Goal: Find specific page/section: Find specific page/section

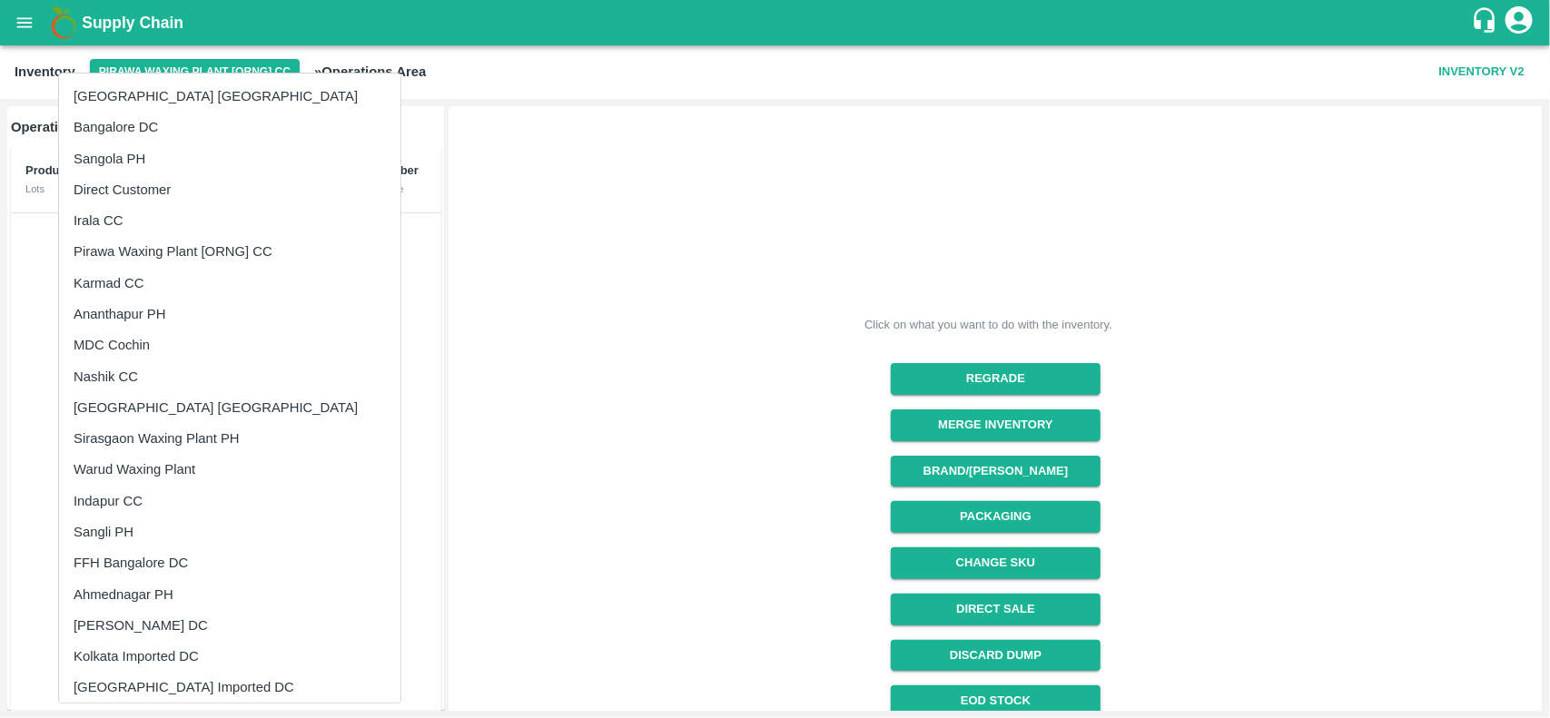
click at [118, 216] on li "Irala CC" at bounding box center [229, 220] width 341 height 31
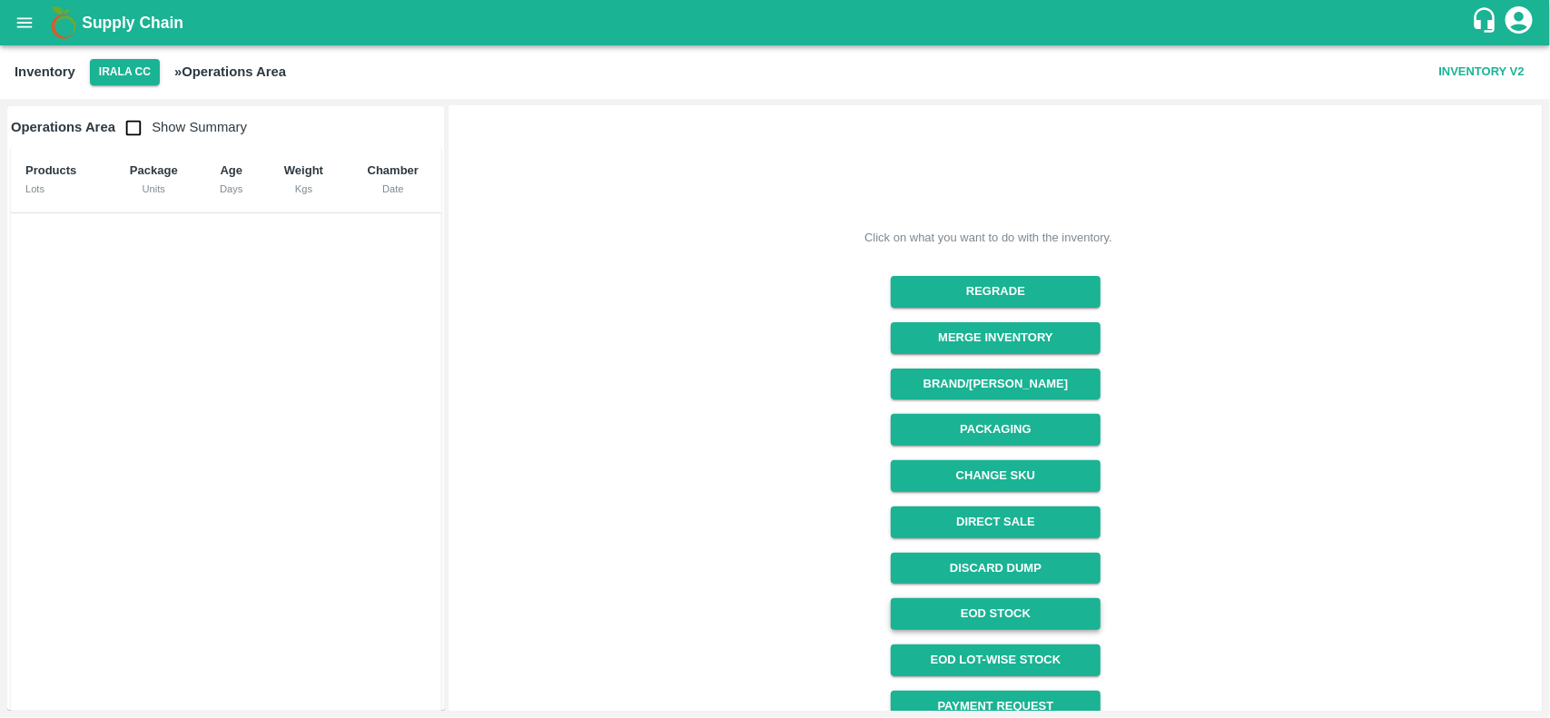
scroll to position [152, 0]
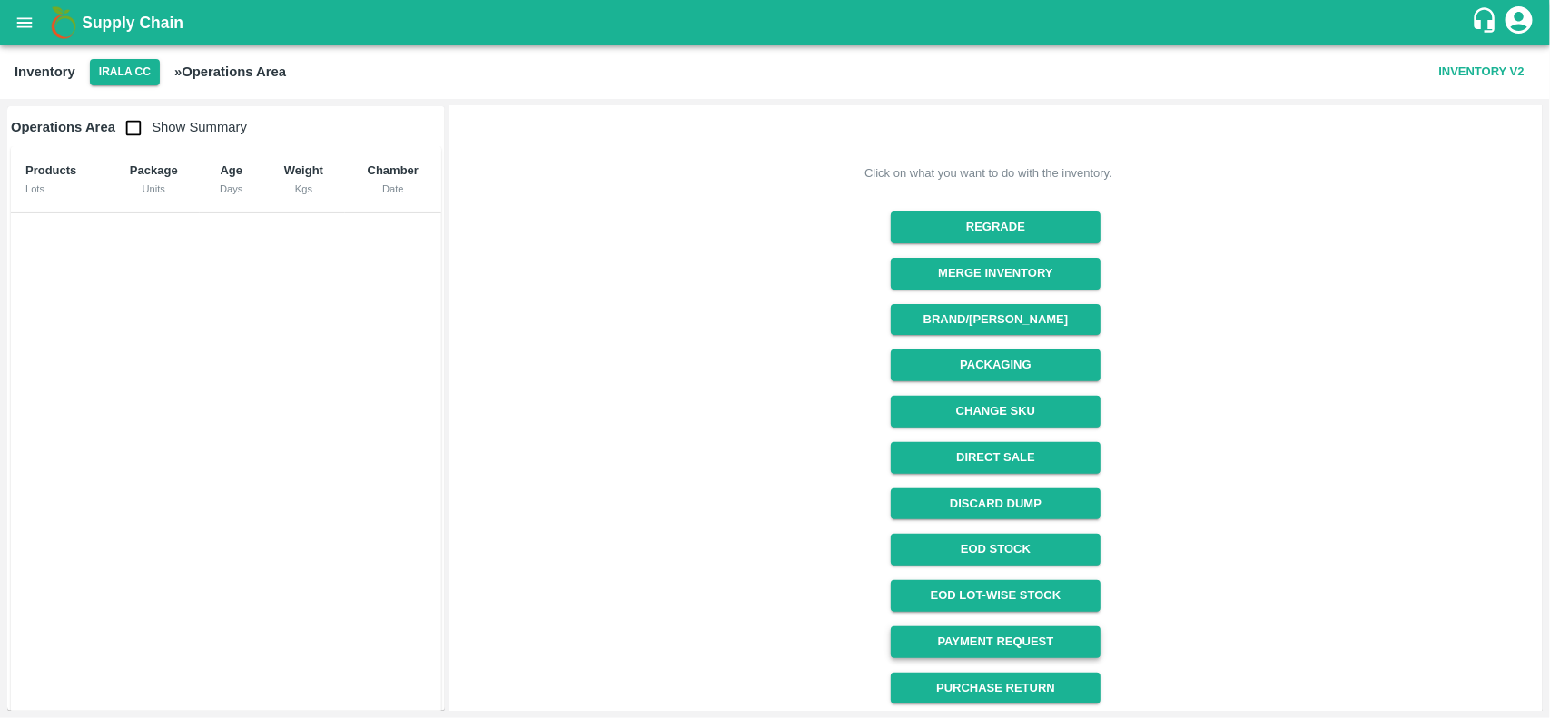
click at [946, 627] on link "Payment Request" at bounding box center [996, 643] width 210 height 32
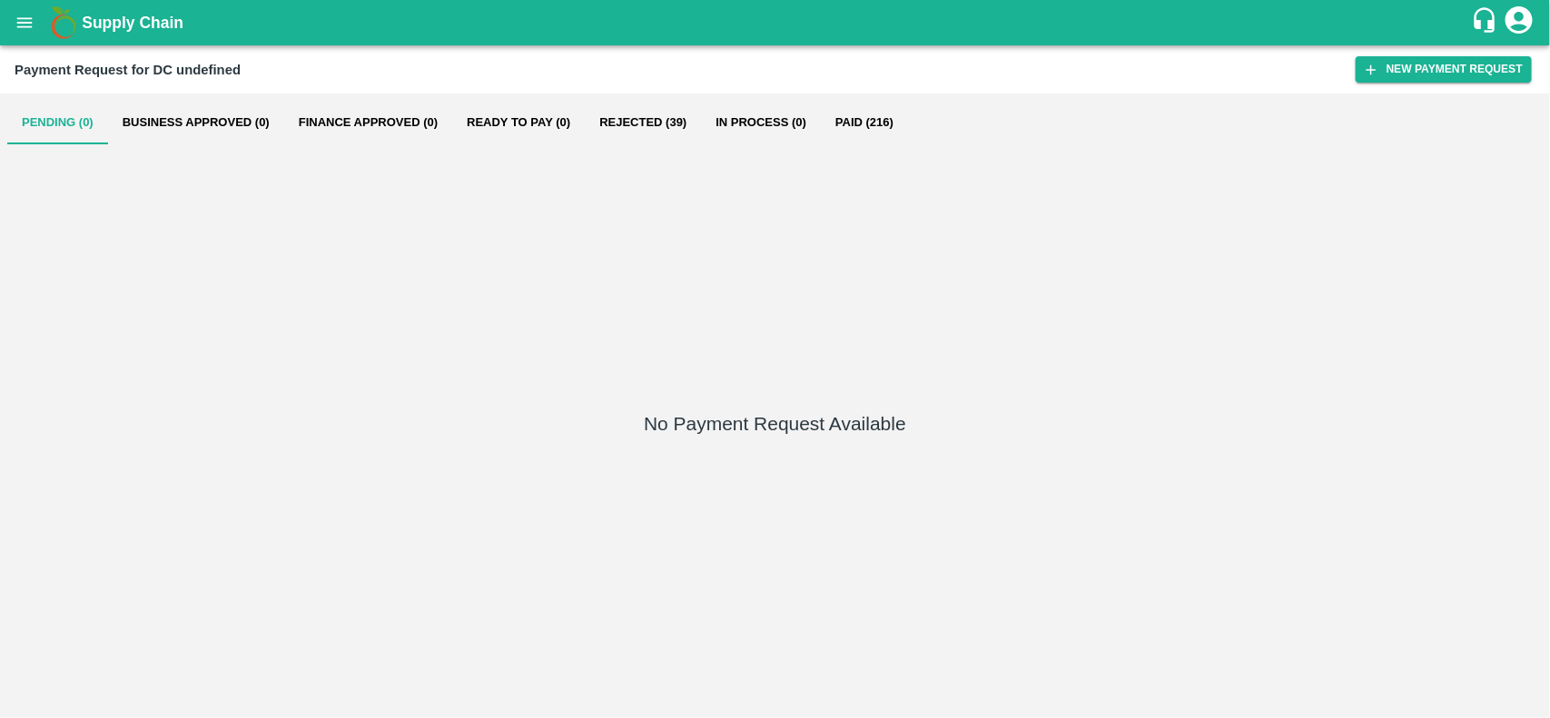
drag, startPoint x: 540, startPoint y: 123, endPoint x: 559, endPoint y: 120, distance: 19.3
click at [559, 120] on button "Ready To Pay (0)" at bounding box center [518, 123] width 133 height 44
click at [640, 120] on button "Rejected (39)" at bounding box center [643, 123] width 116 height 44
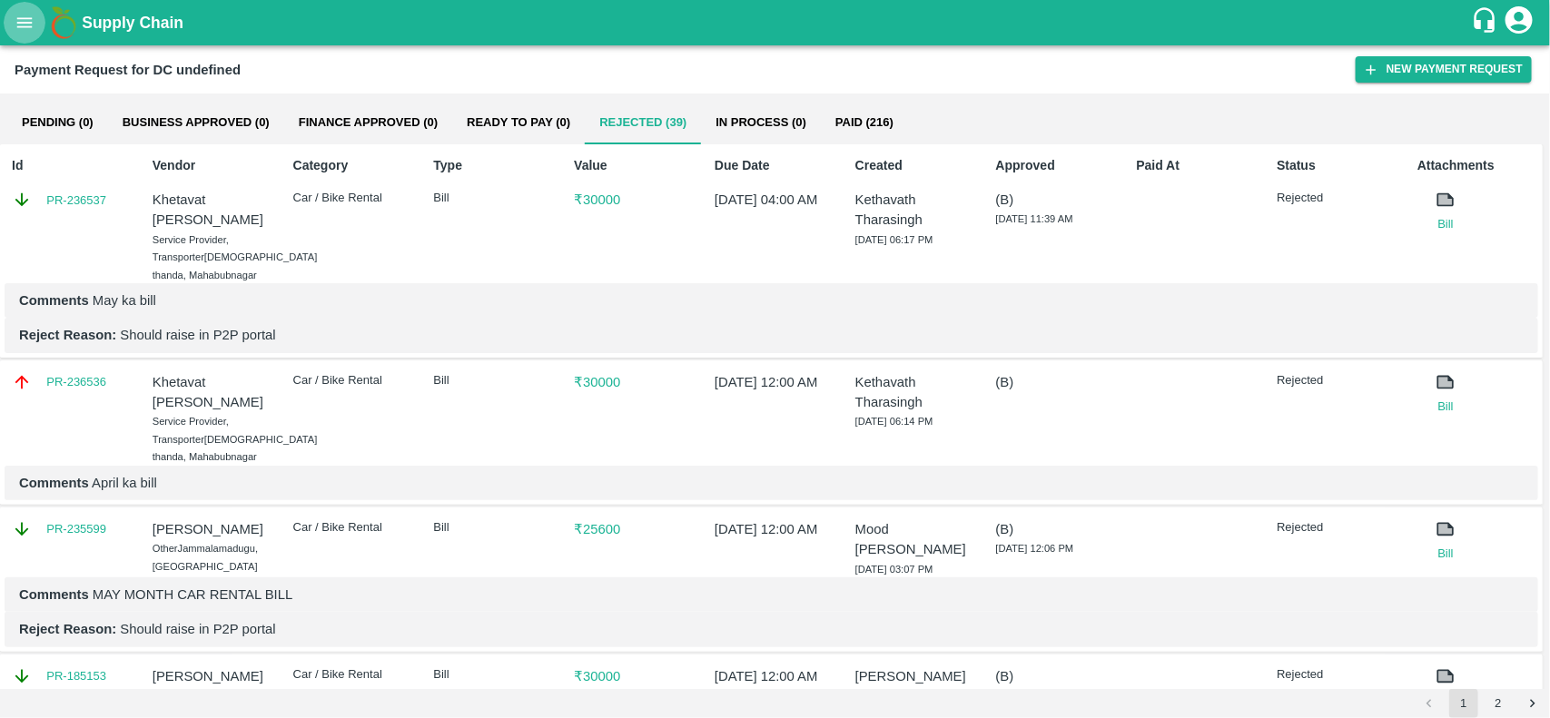
click at [15, 35] on button "open drawer" at bounding box center [25, 23] width 42 height 42
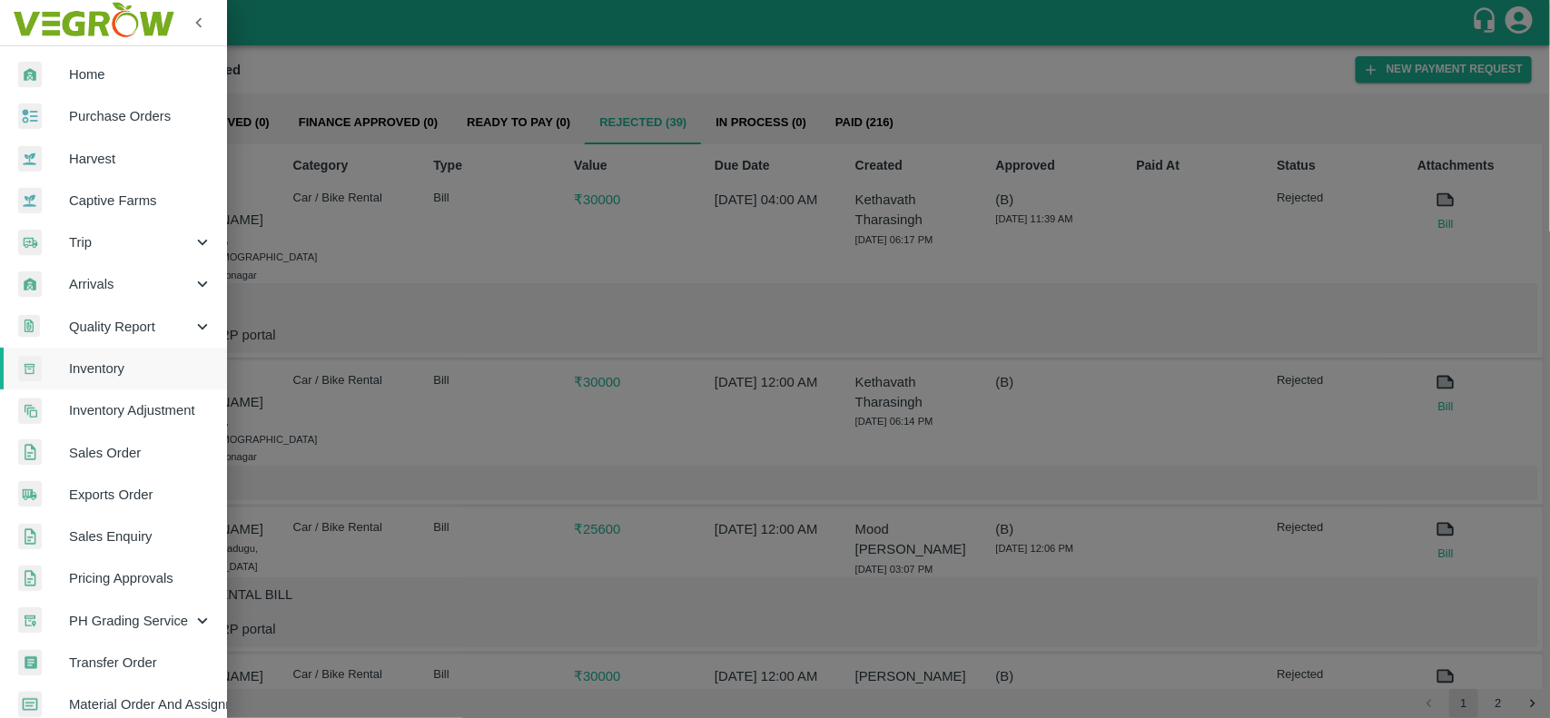
click at [121, 119] on span "Purchase Orders" at bounding box center [140, 116] width 143 height 20
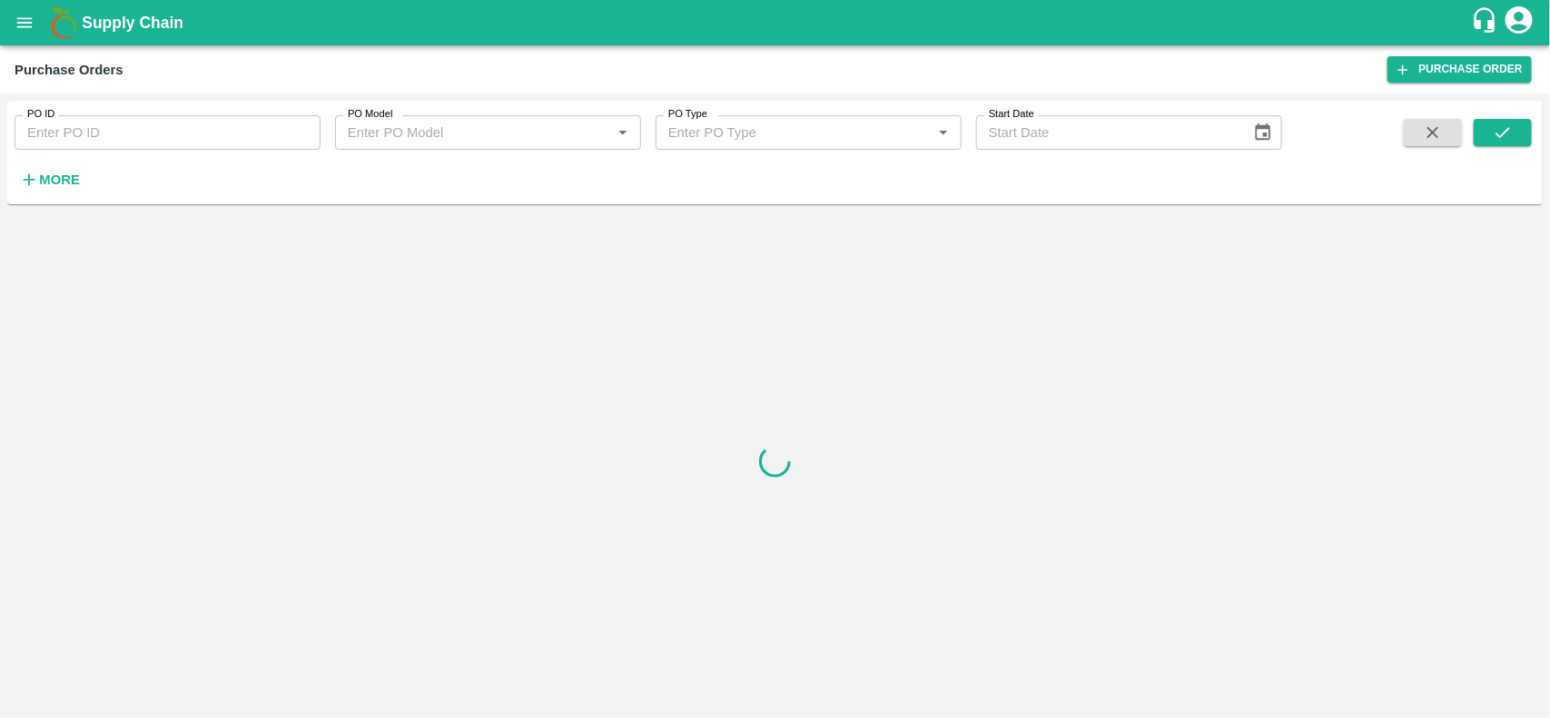
click at [25, 170] on icon "button" at bounding box center [29, 180] width 20 height 20
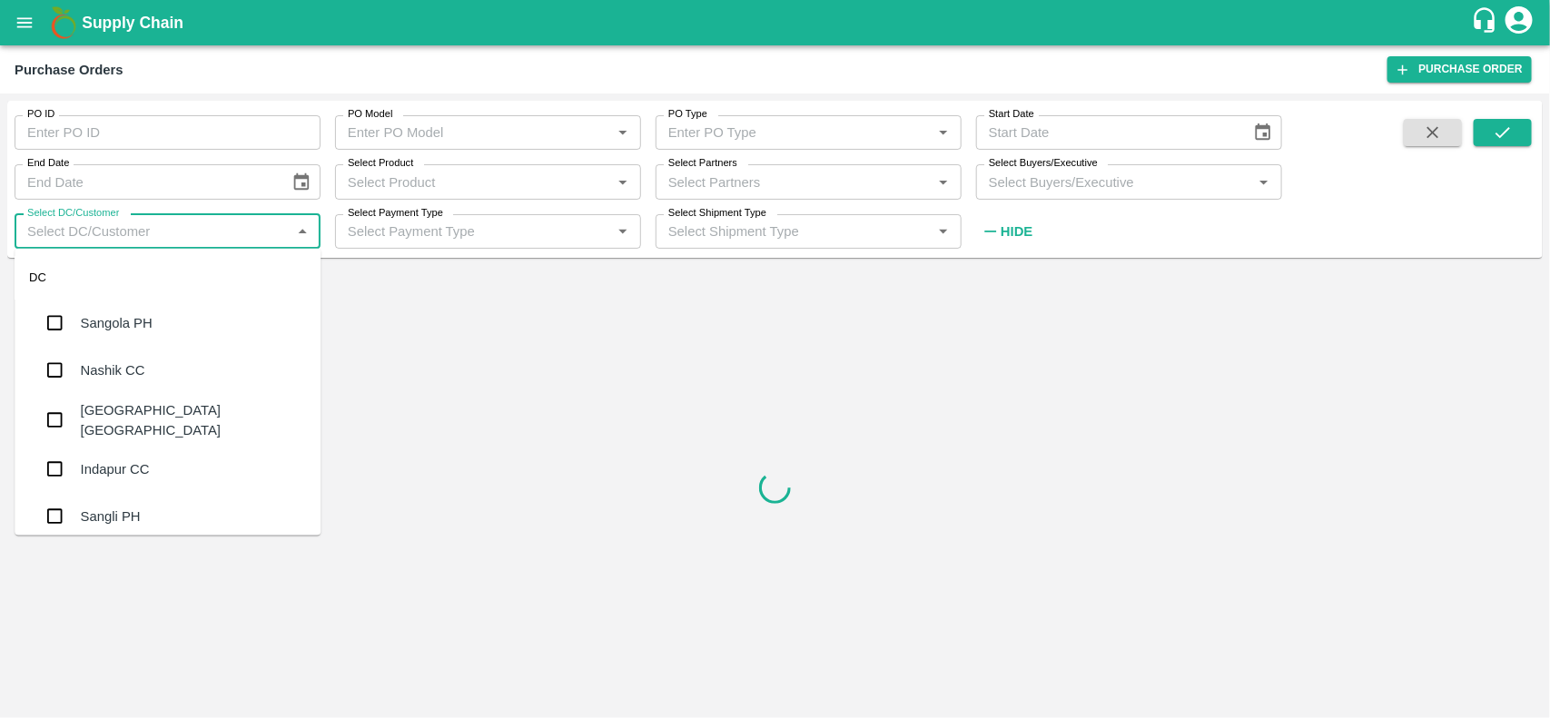
click at [141, 234] on input "Select DC/Customer" at bounding box center [152, 232] width 265 height 24
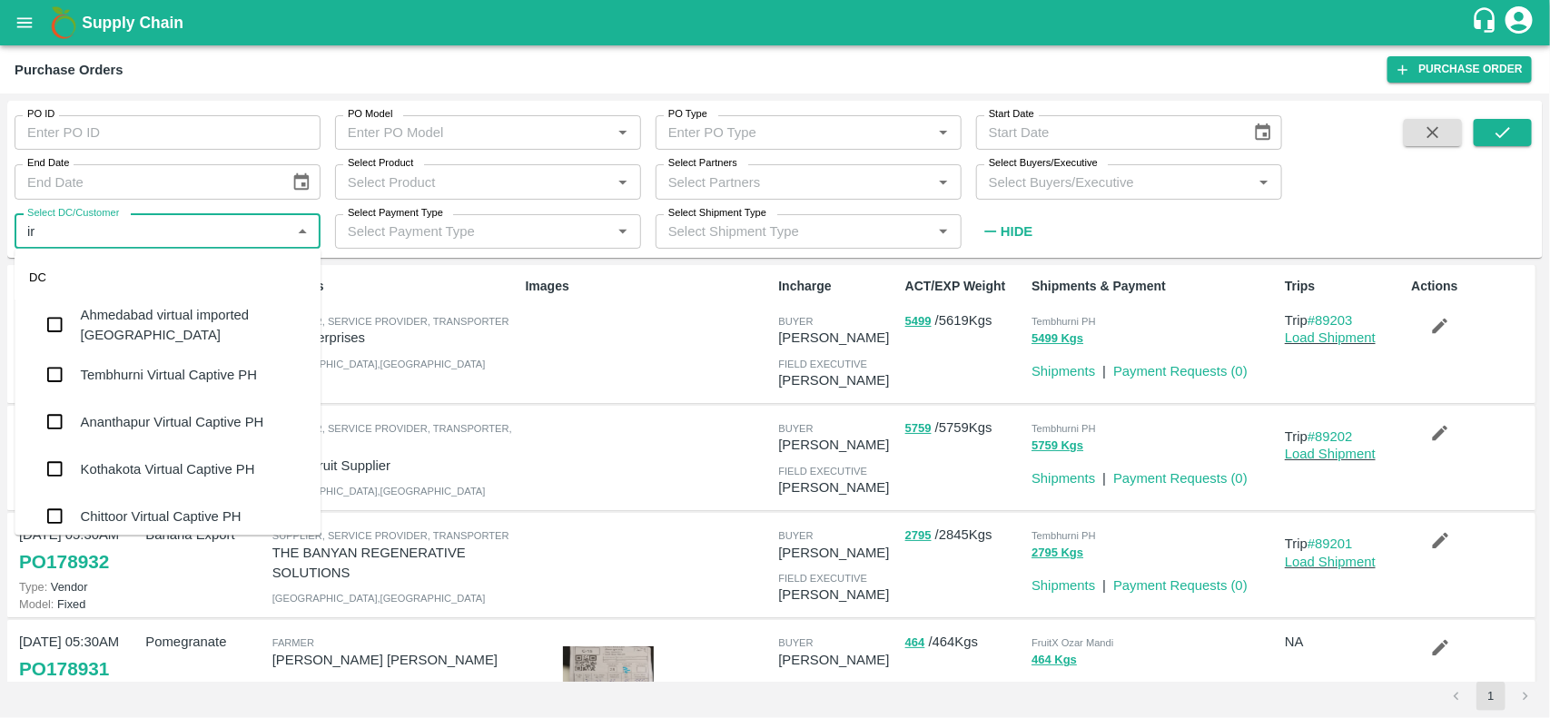
type input "i"
type input "c"
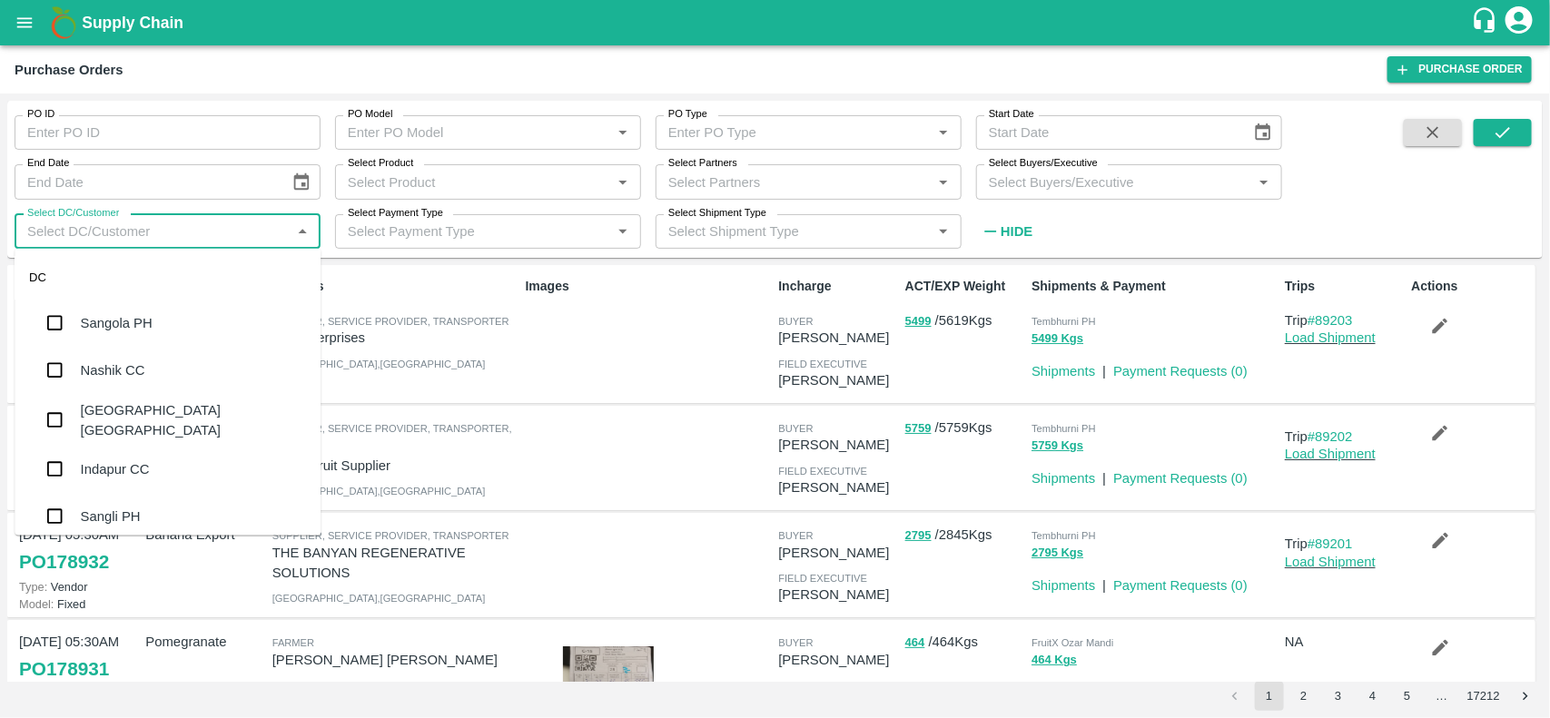
click at [33, 24] on icon "open drawer" at bounding box center [25, 23] width 20 height 20
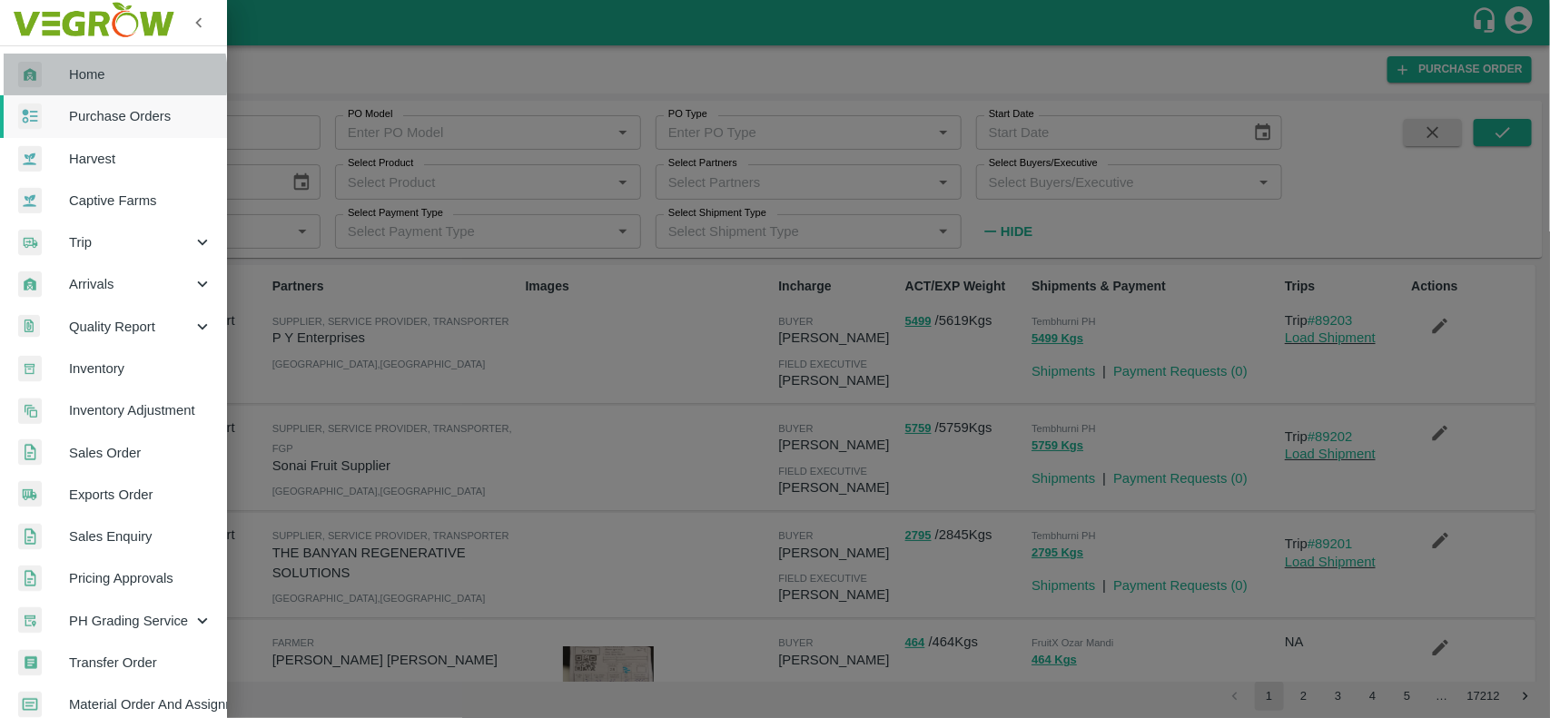
click at [105, 77] on span "Home" at bounding box center [140, 74] width 143 height 20
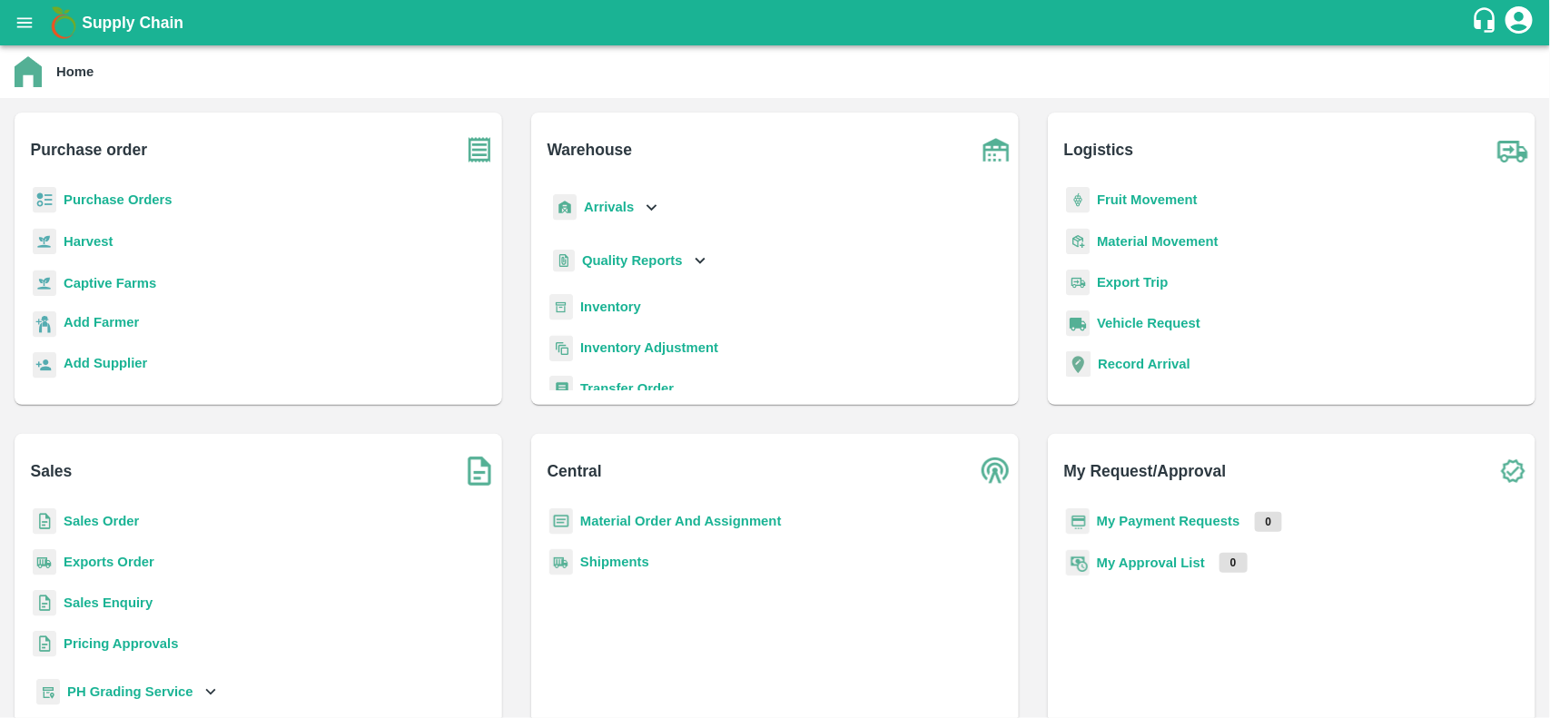
click at [84, 195] on b "Purchase Orders" at bounding box center [118, 199] width 109 height 15
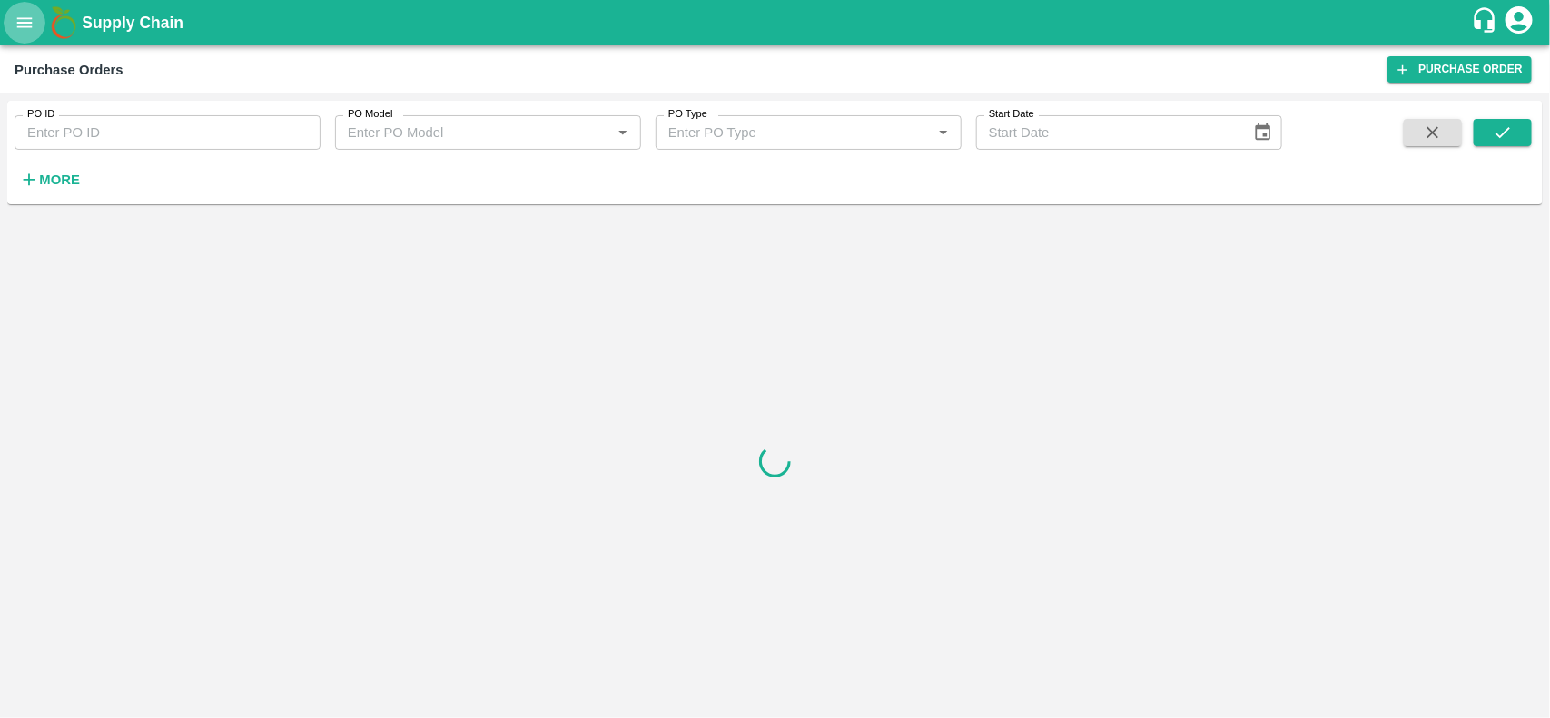
click at [16, 33] on button "open drawer" at bounding box center [25, 23] width 42 height 42
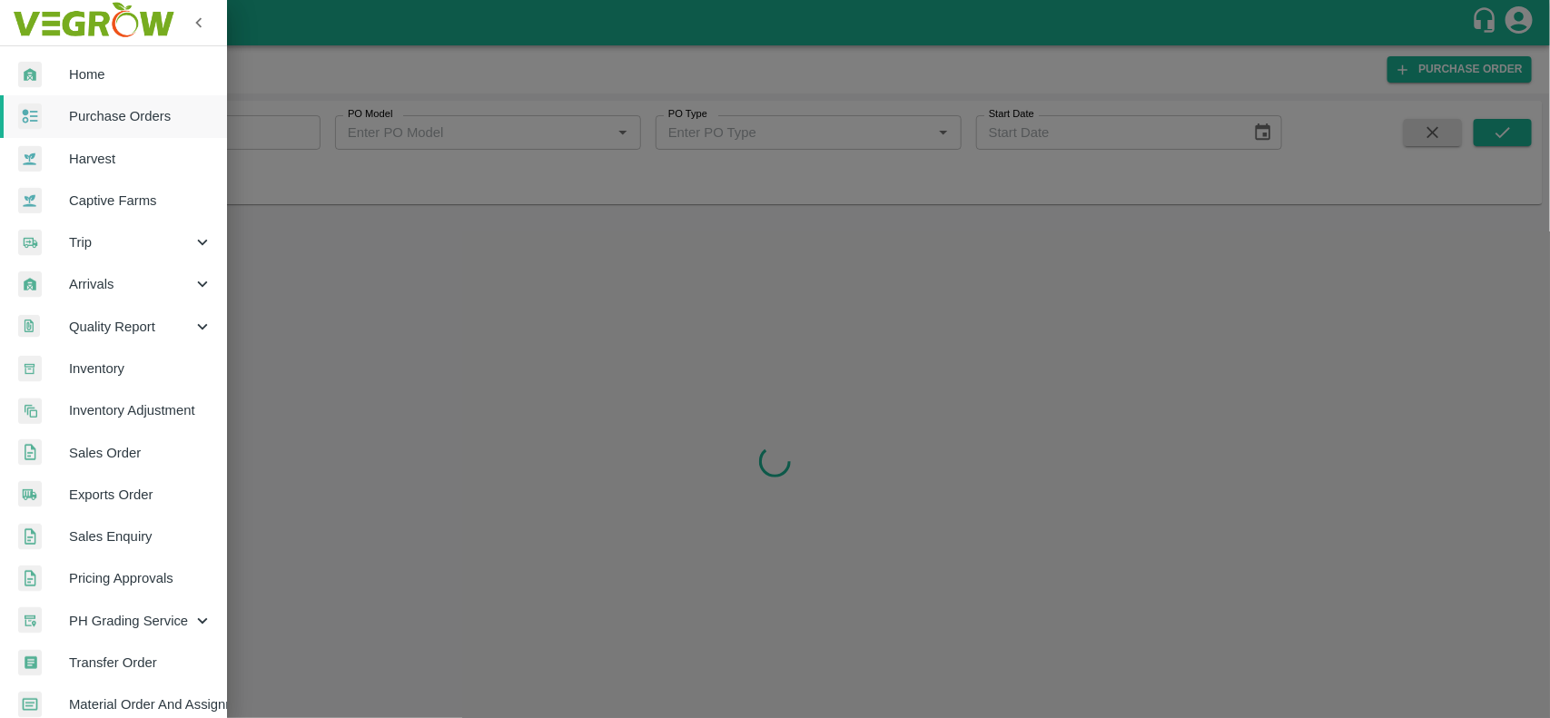
click at [105, 359] on span "Inventory" at bounding box center [140, 369] width 143 height 20
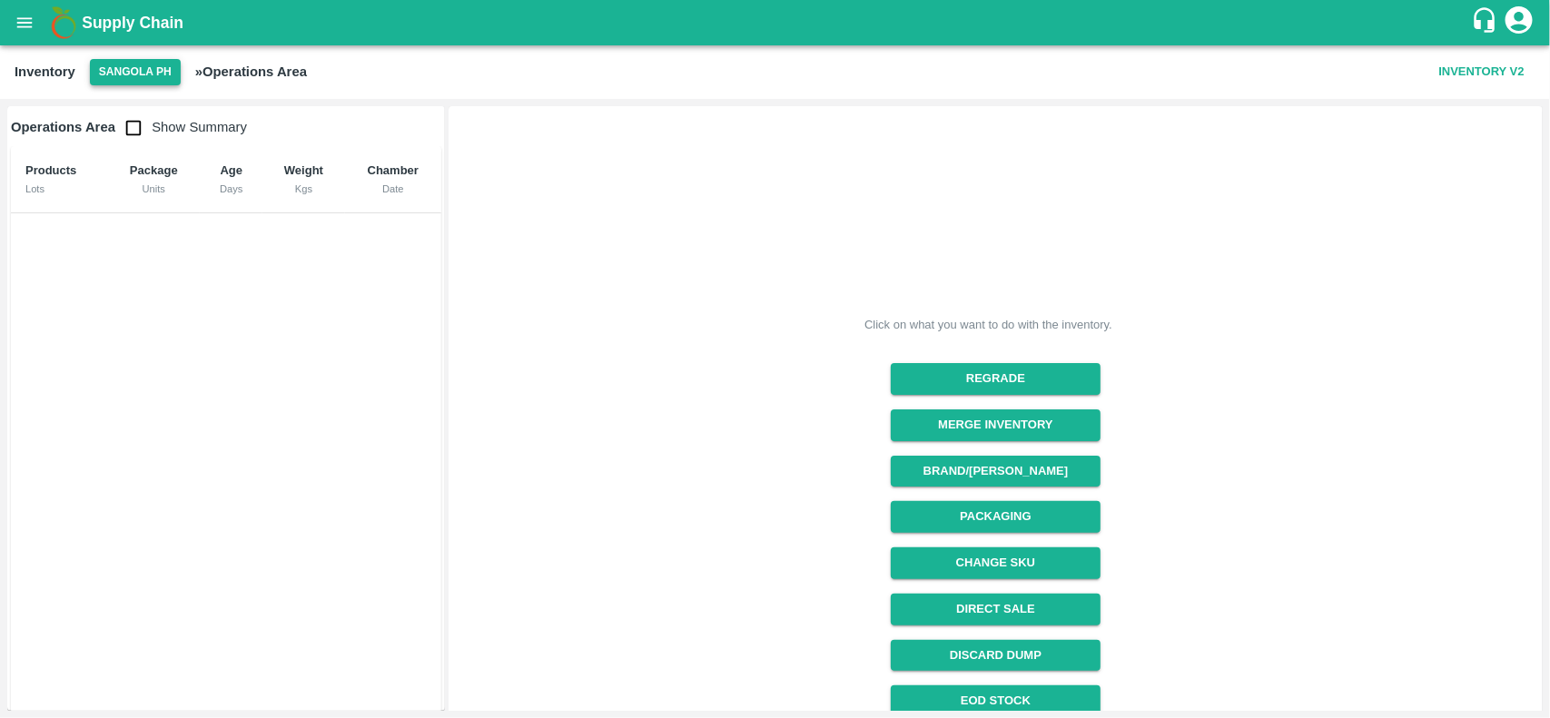
click at [153, 82] on button "Sangola PH" at bounding box center [135, 72] width 91 height 26
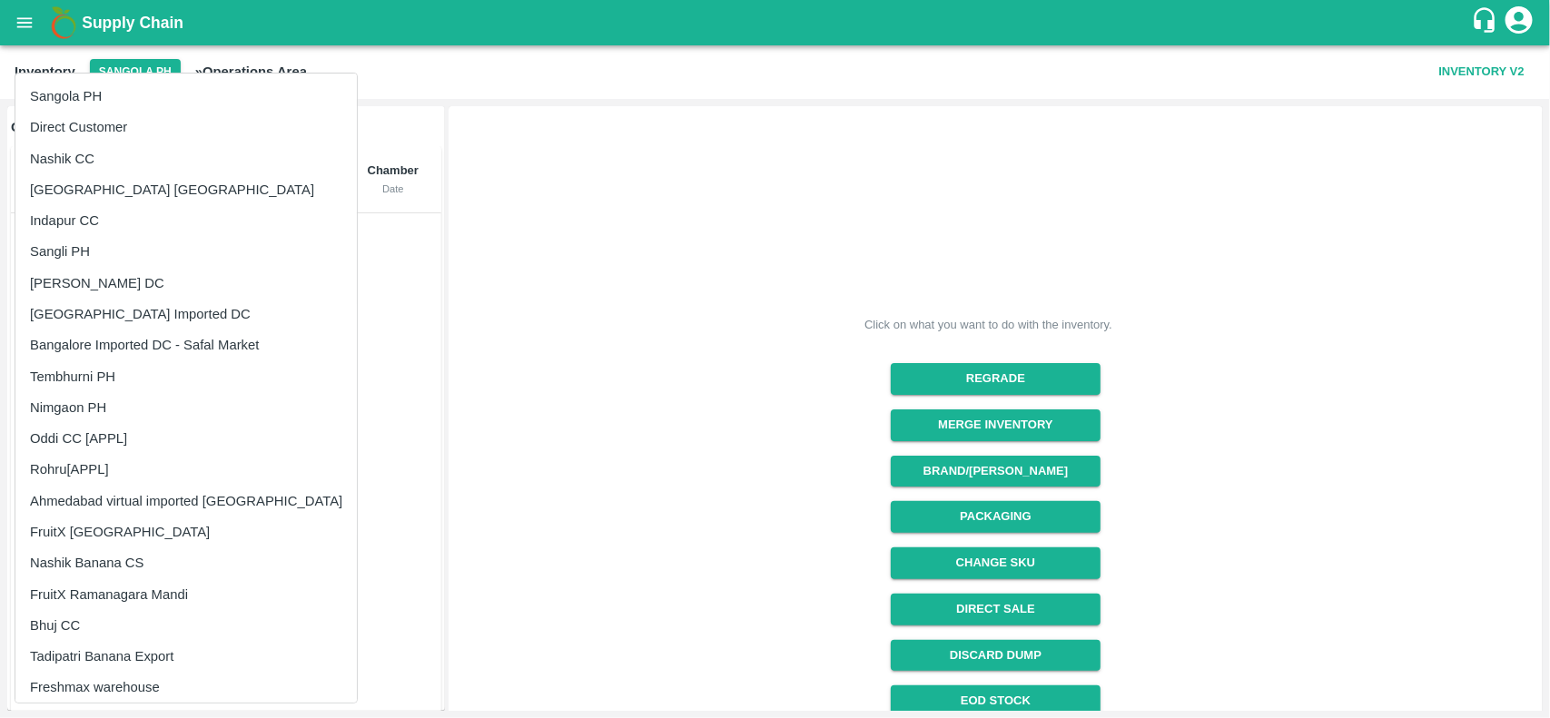
click at [66, 229] on li "Indapur CC" at bounding box center [185, 220] width 341 height 31
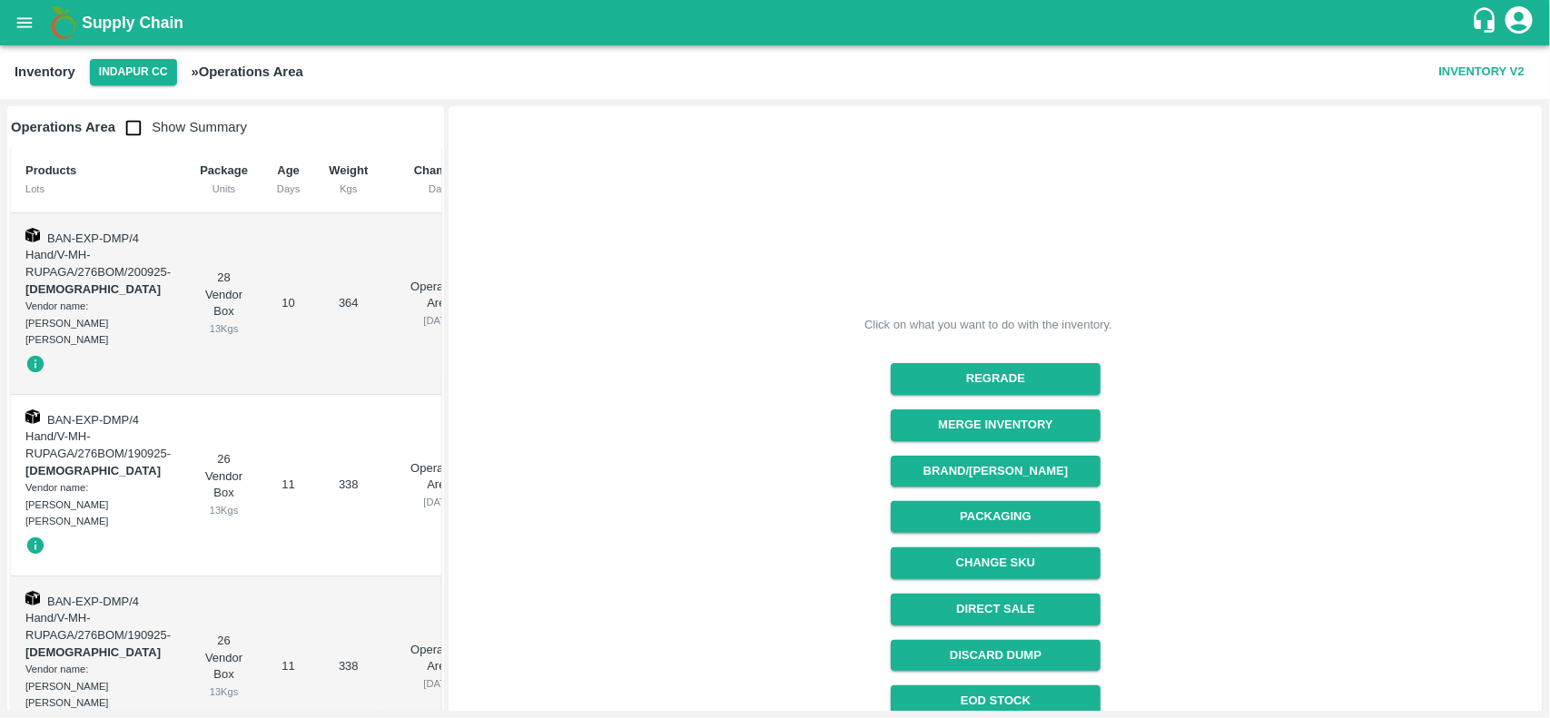
click at [133, 129] on input "checkbox" at bounding box center [133, 128] width 36 height 36
checkbox input "true"
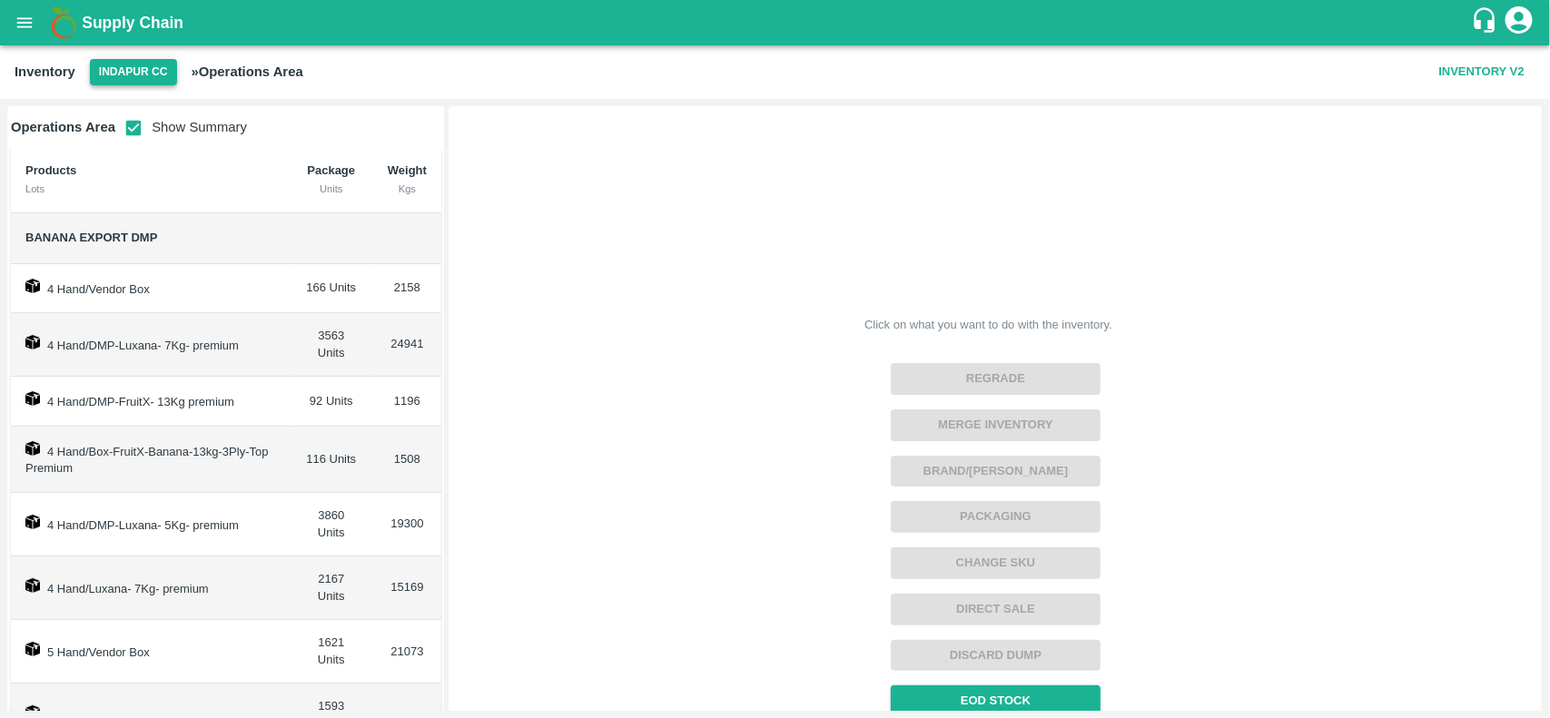
click at [136, 64] on button "Indapur CC" at bounding box center [133, 72] width 87 height 26
click at [746, 304] on div "Click on what you want to do with the inventory. Regrade Merge Inventory Brand/…" at bounding box center [988, 478] width 1090 height 755
click at [121, 133] on input "checkbox" at bounding box center [133, 128] width 36 height 36
checkbox input "false"
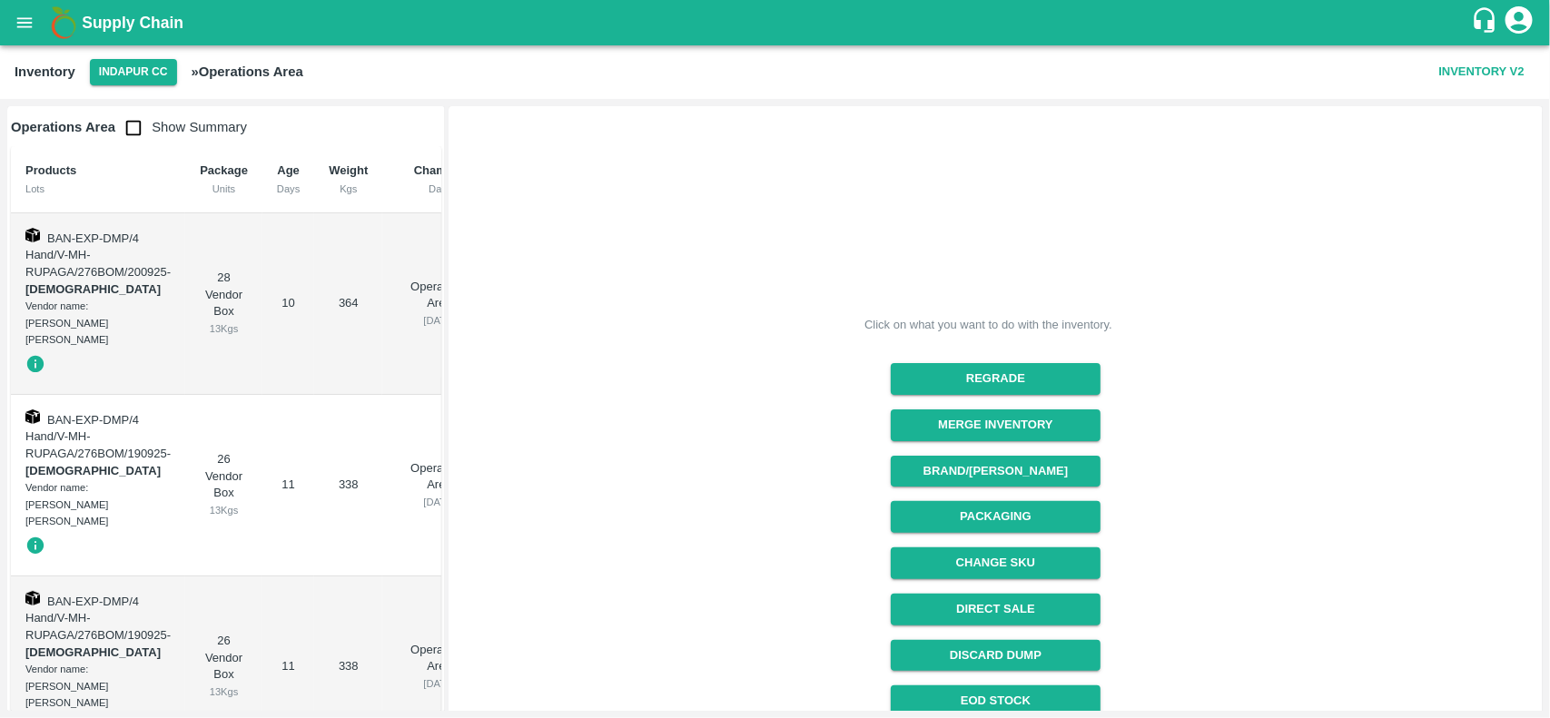
click at [101, 50] on div "Inventory Indapur CC » Operations Area Inventory V2" at bounding box center [775, 72] width 1550 height 54
click at [115, 64] on button "Indapur CC" at bounding box center [133, 72] width 87 height 26
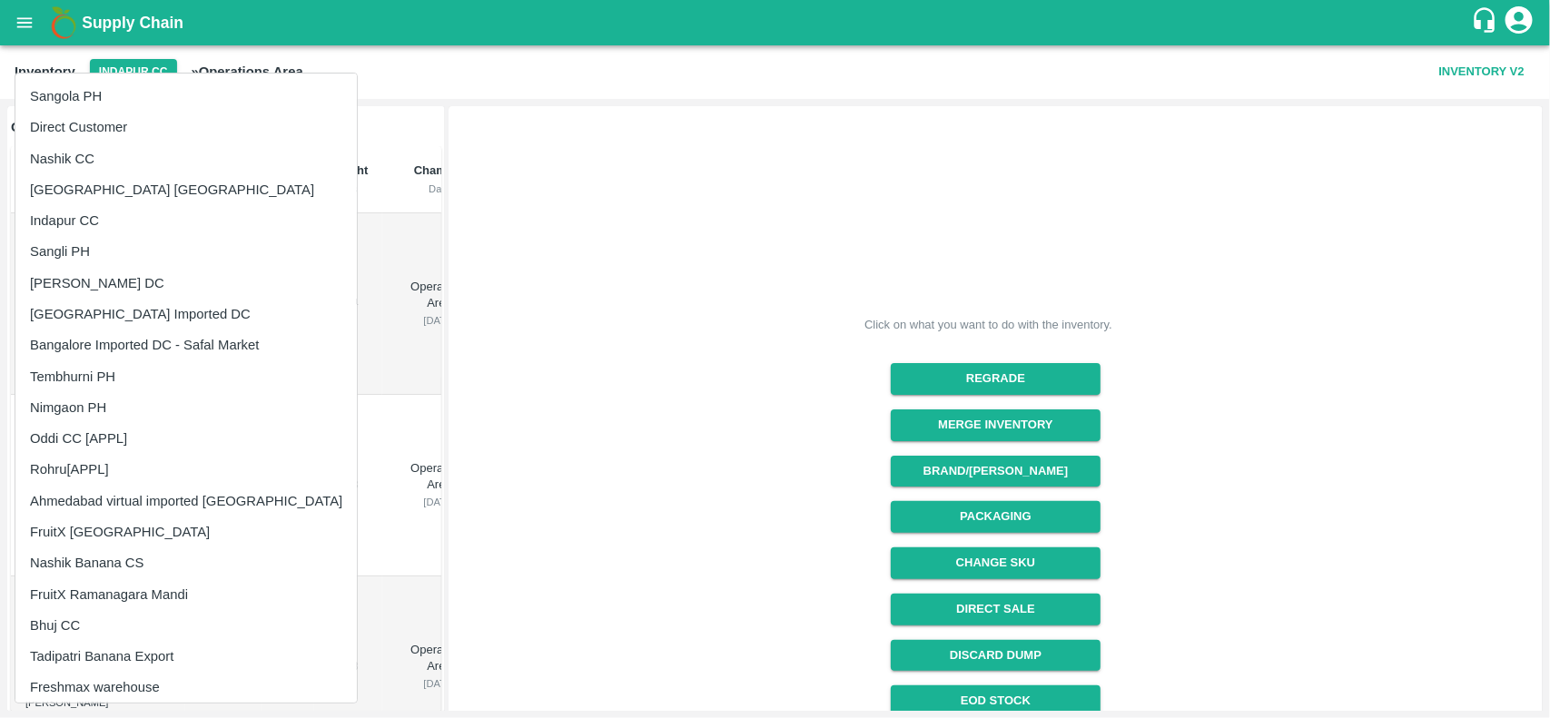
click at [60, 92] on li "Sangola PH" at bounding box center [185, 96] width 341 height 31
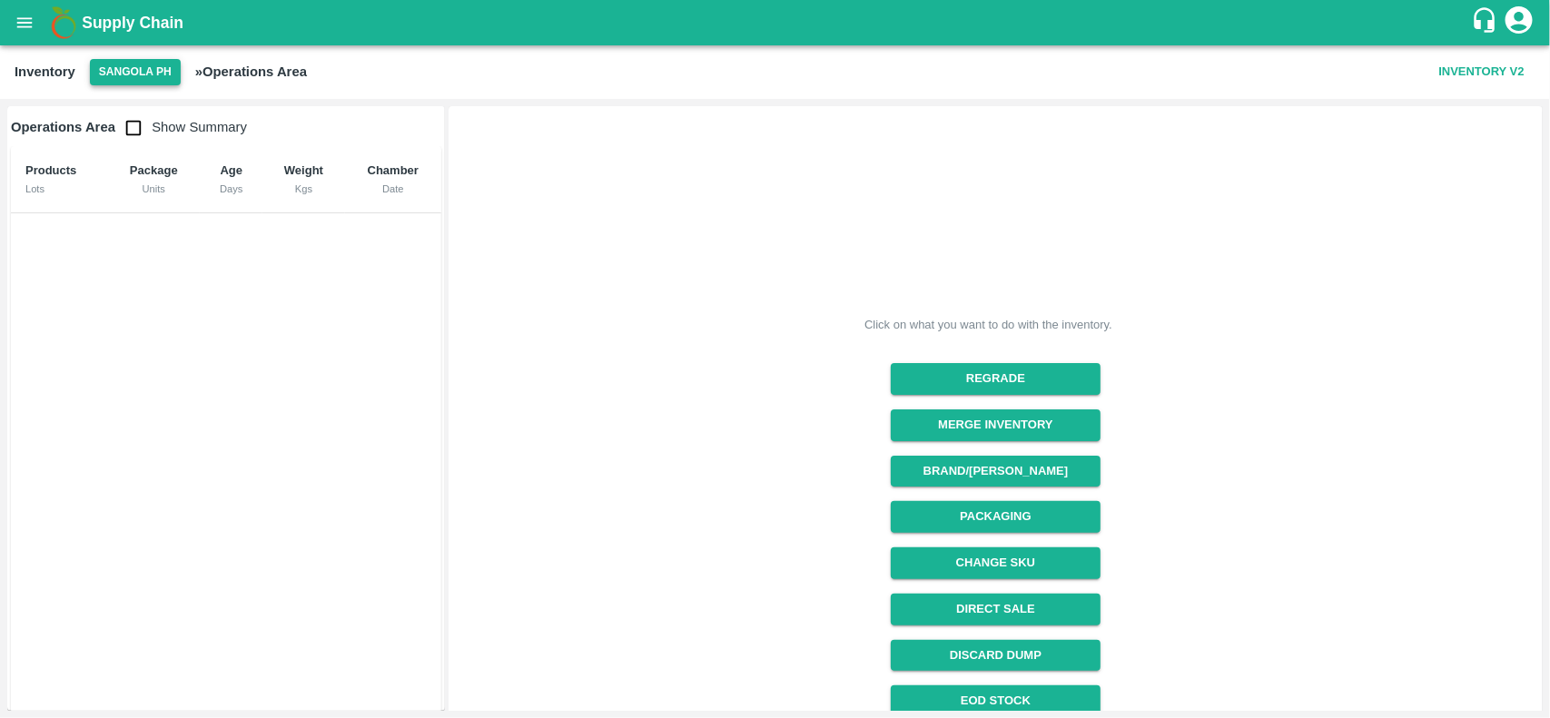
click at [139, 66] on button "Sangola PH" at bounding box center [135, 72] width 91 height 26
click at [134, 82] on button "Sangola PH" at bounding box center [135, 72] width 91 height 26
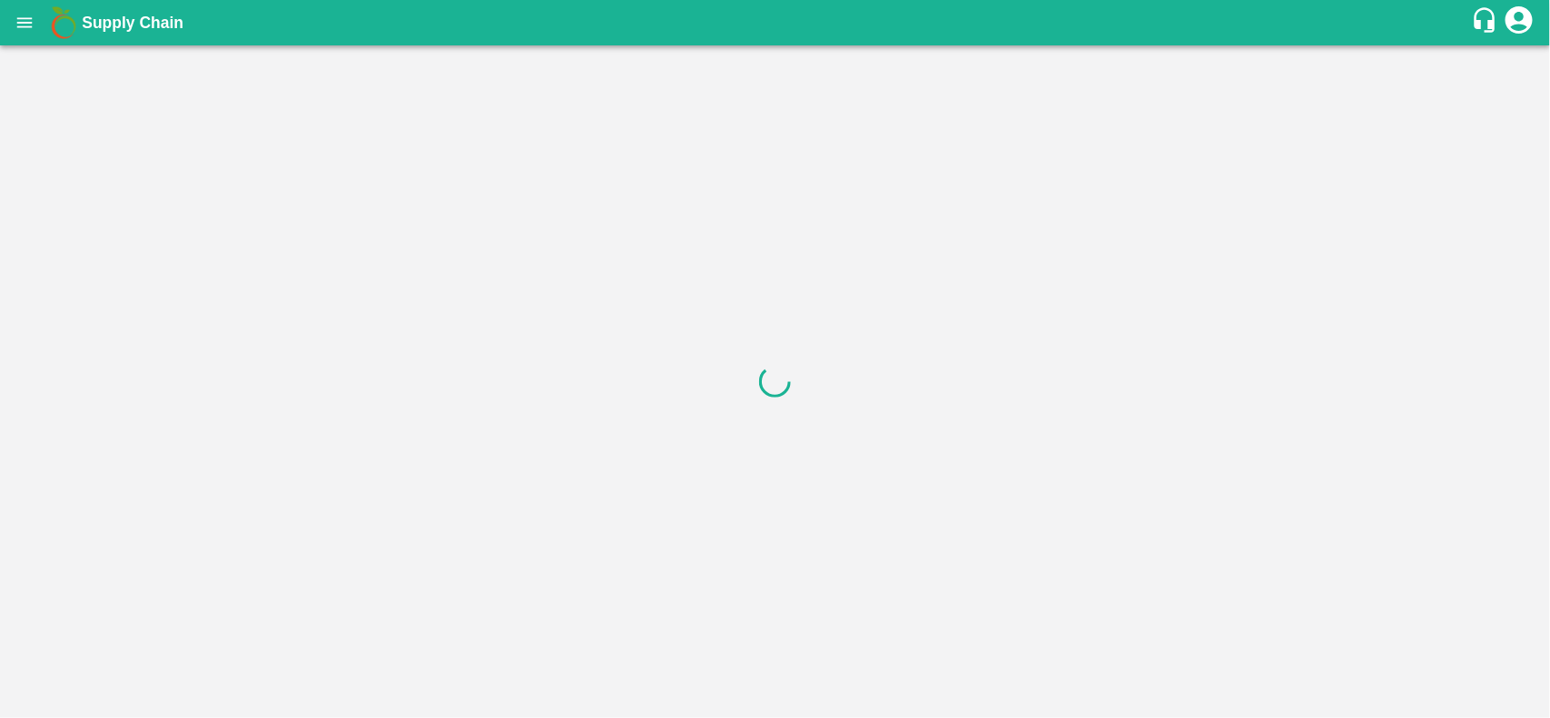
click at [1527, 36] on div "account of current user" at bounding box center [1519, 23] width 33 height 38
click at [1453, 97] on li "Logout" at bounding box center [1476, 97] width 140 height 31
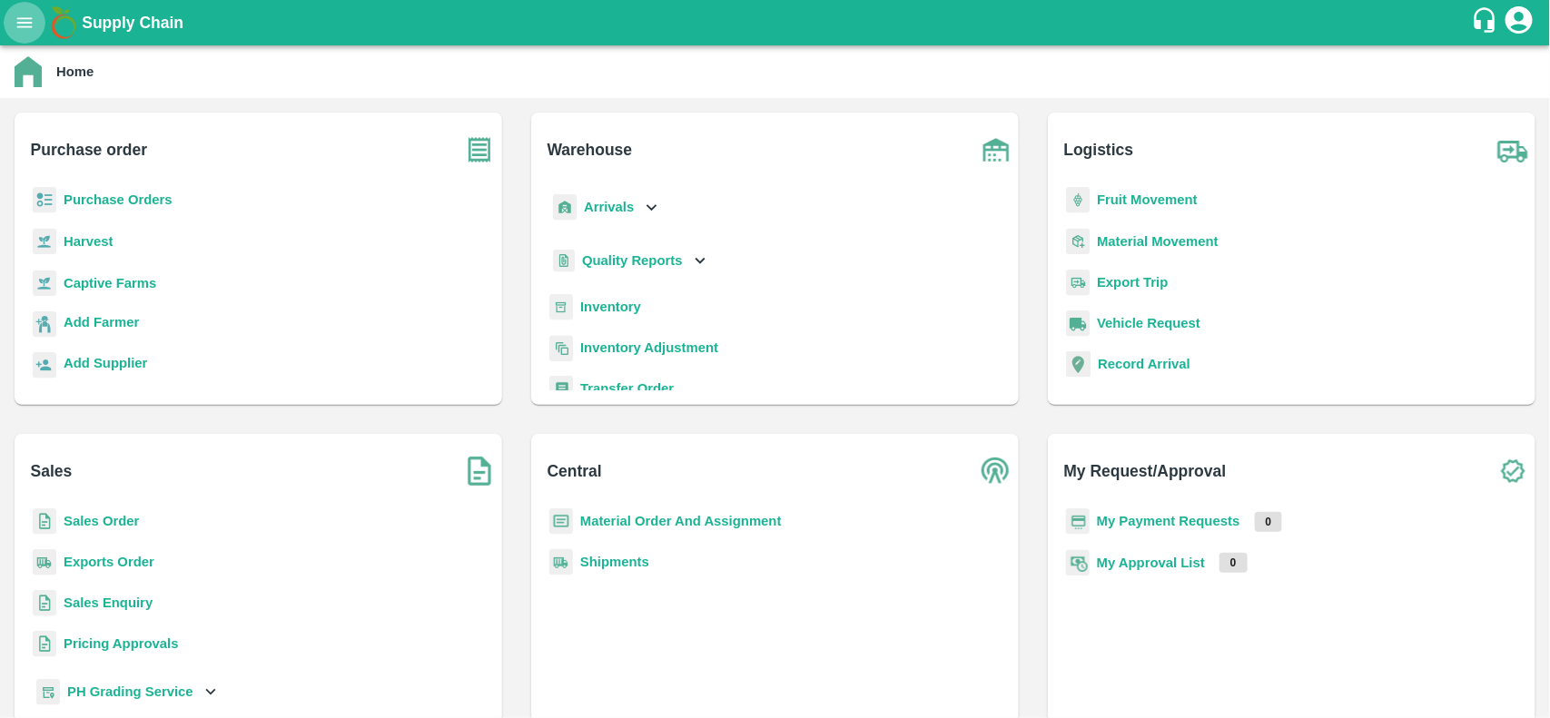
click at [21, 14] on icon "open drawer" at bounding box center [25, 23] width 20 height 20
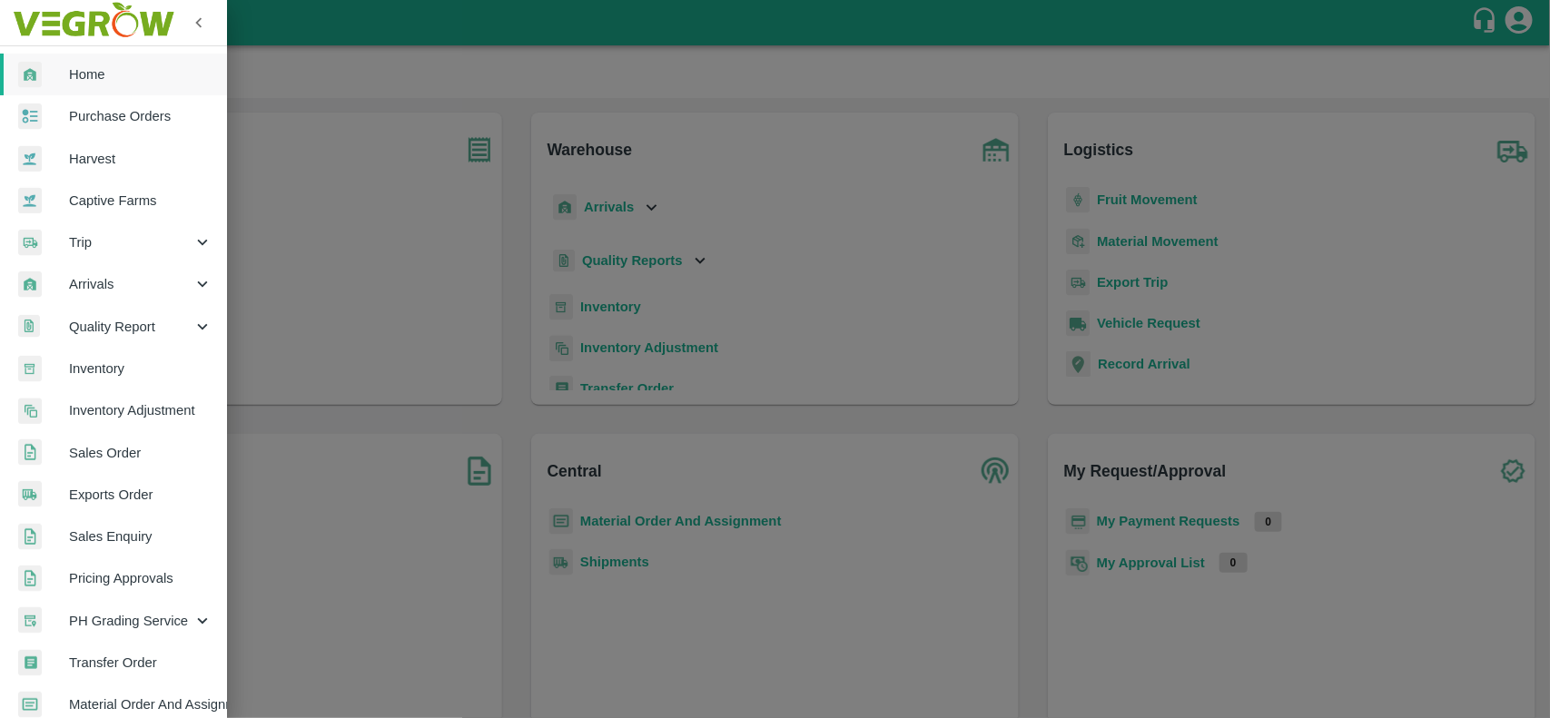
click at [98, 363] on span "Inventory" at bounding box center [140, 369] width 143 height 20
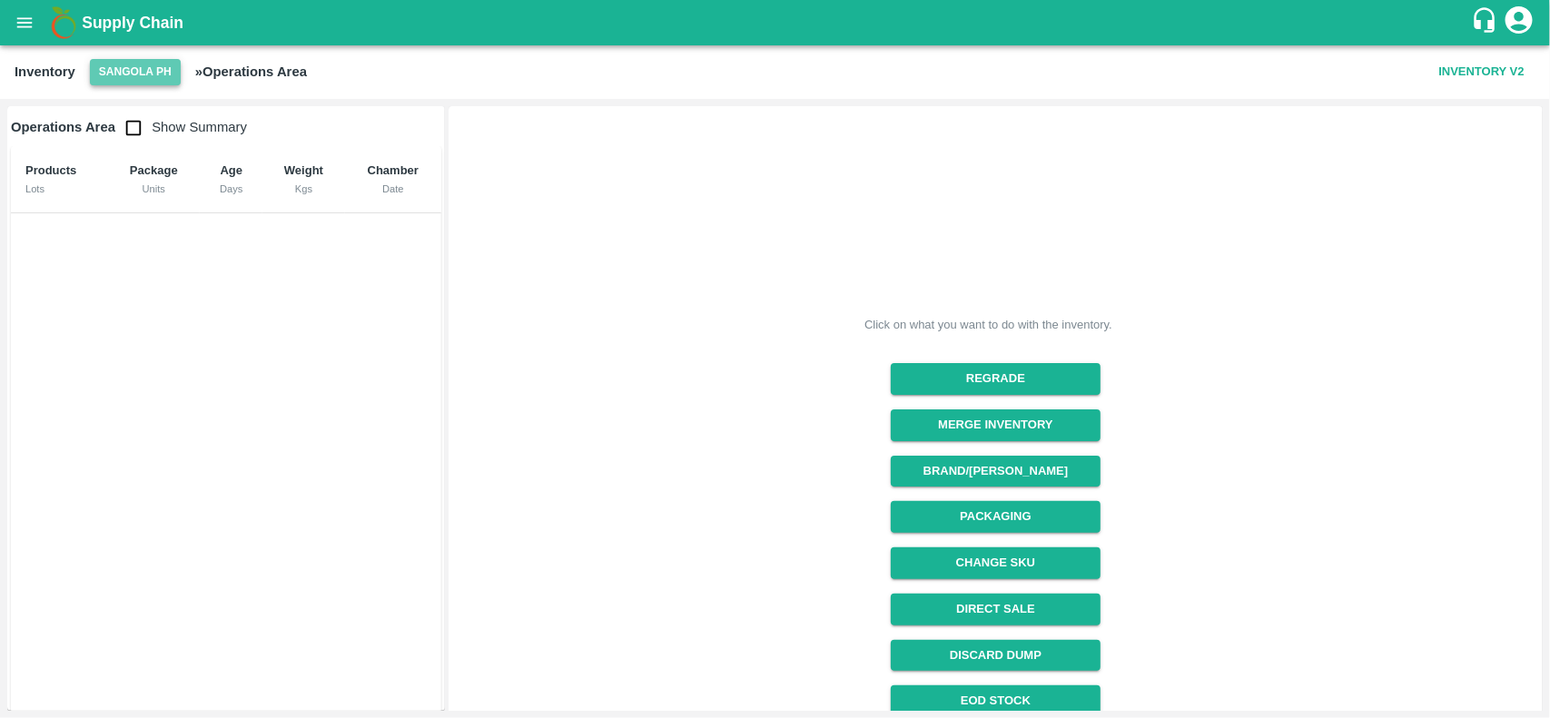
click at [107, 73] on button "Sangola PH" at bounding box center [135, 72] width 91 height 26
click at [34, 30] on icon "open drawer" at bounding box center [25, 23] width 20 height 20
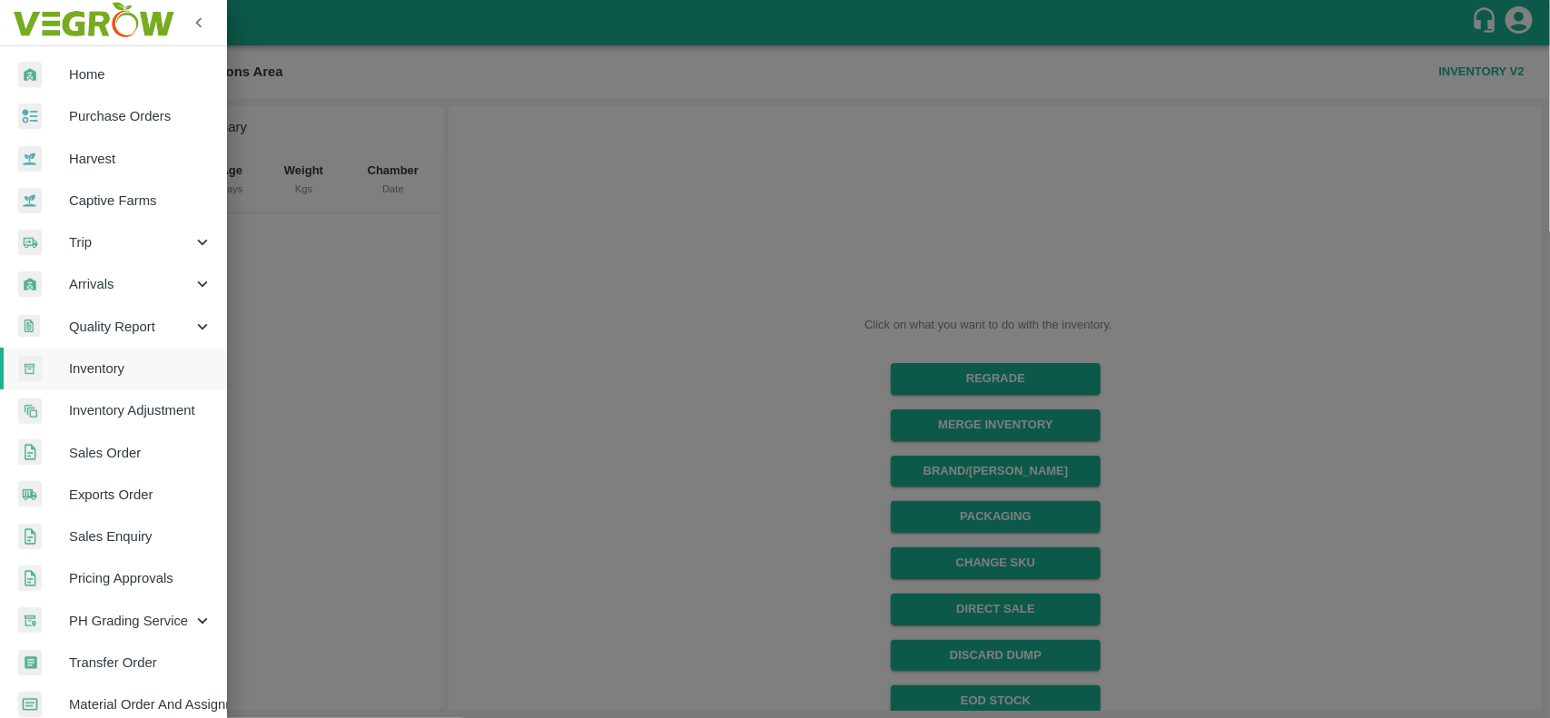
click at [124, 114] on span "Purchase Orders" at bounding box center [140, 116] width 143 height 20
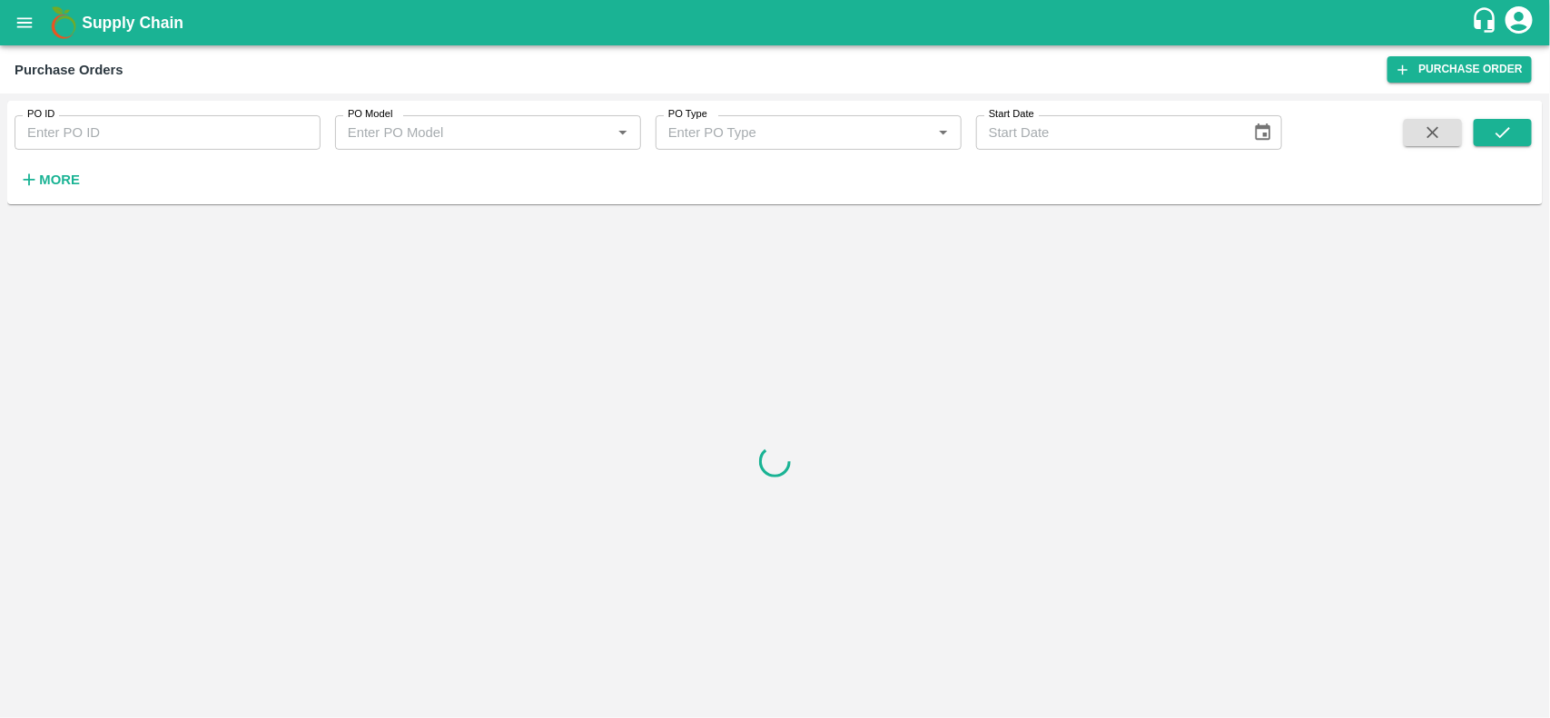
click at [68, 192] on button "More" at bounding box center [50, 179] width 70 height 31
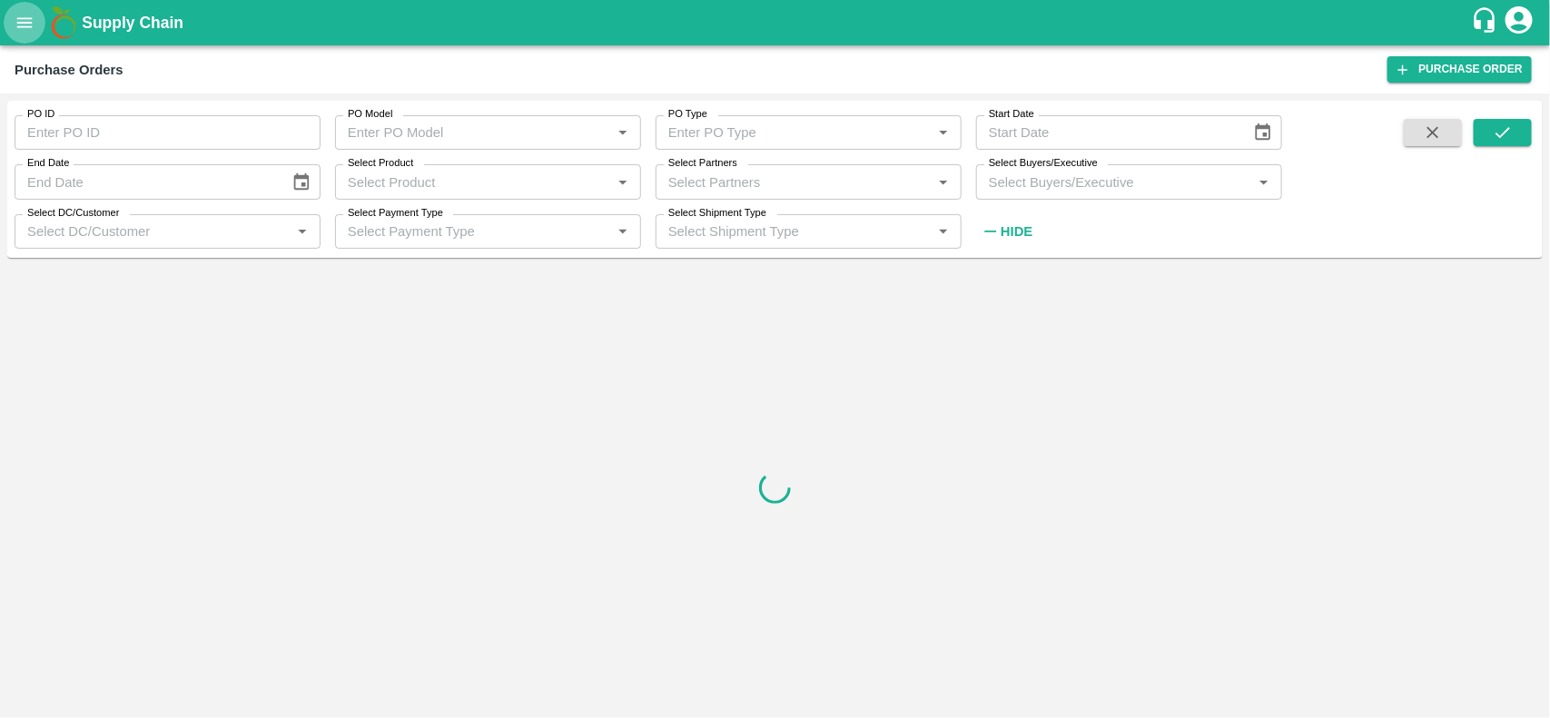
click at [25, 18] on icon "open drawer" at bounding box center [24, 22] width 15 height 10
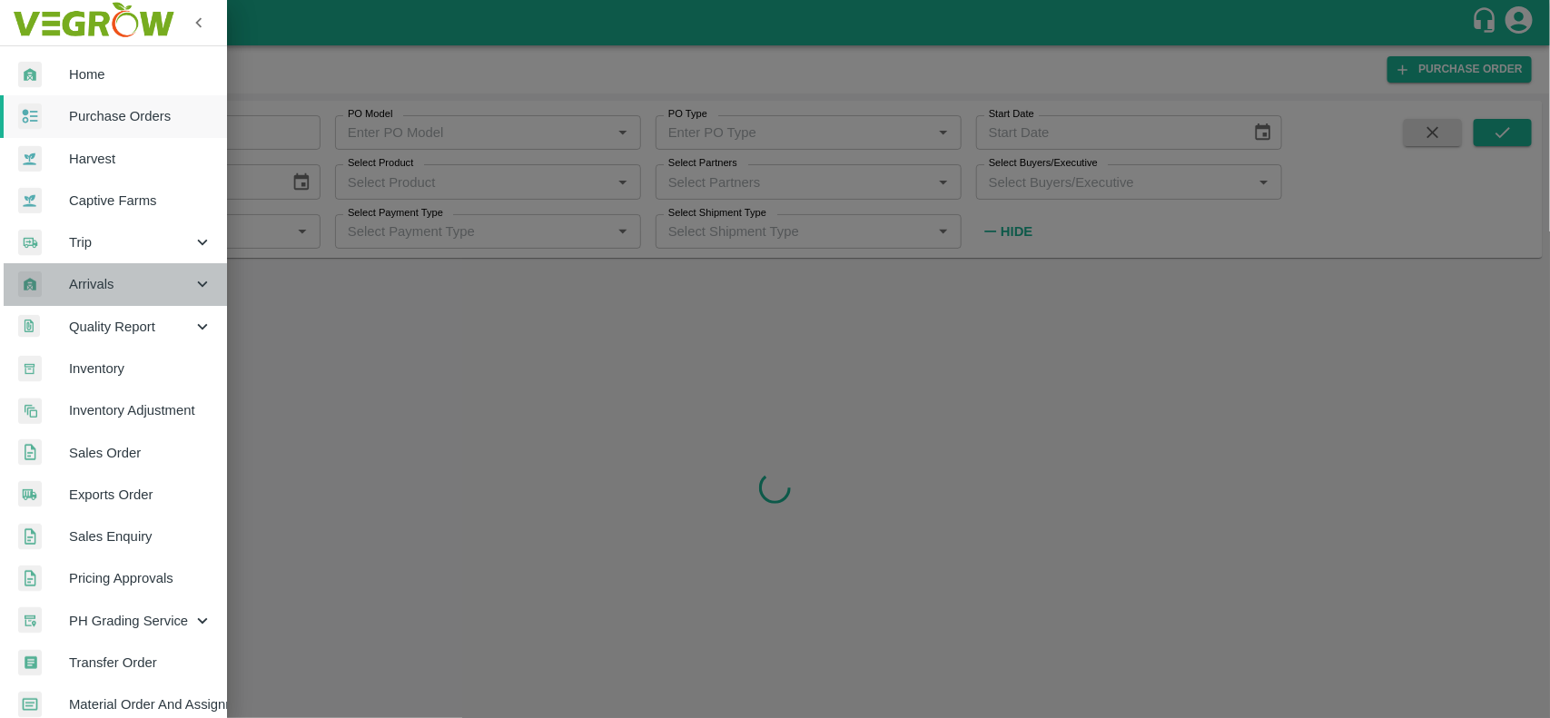
click at [119, 274] on span "Arrivals" at bounding box center [130, 284] width 123 height 20
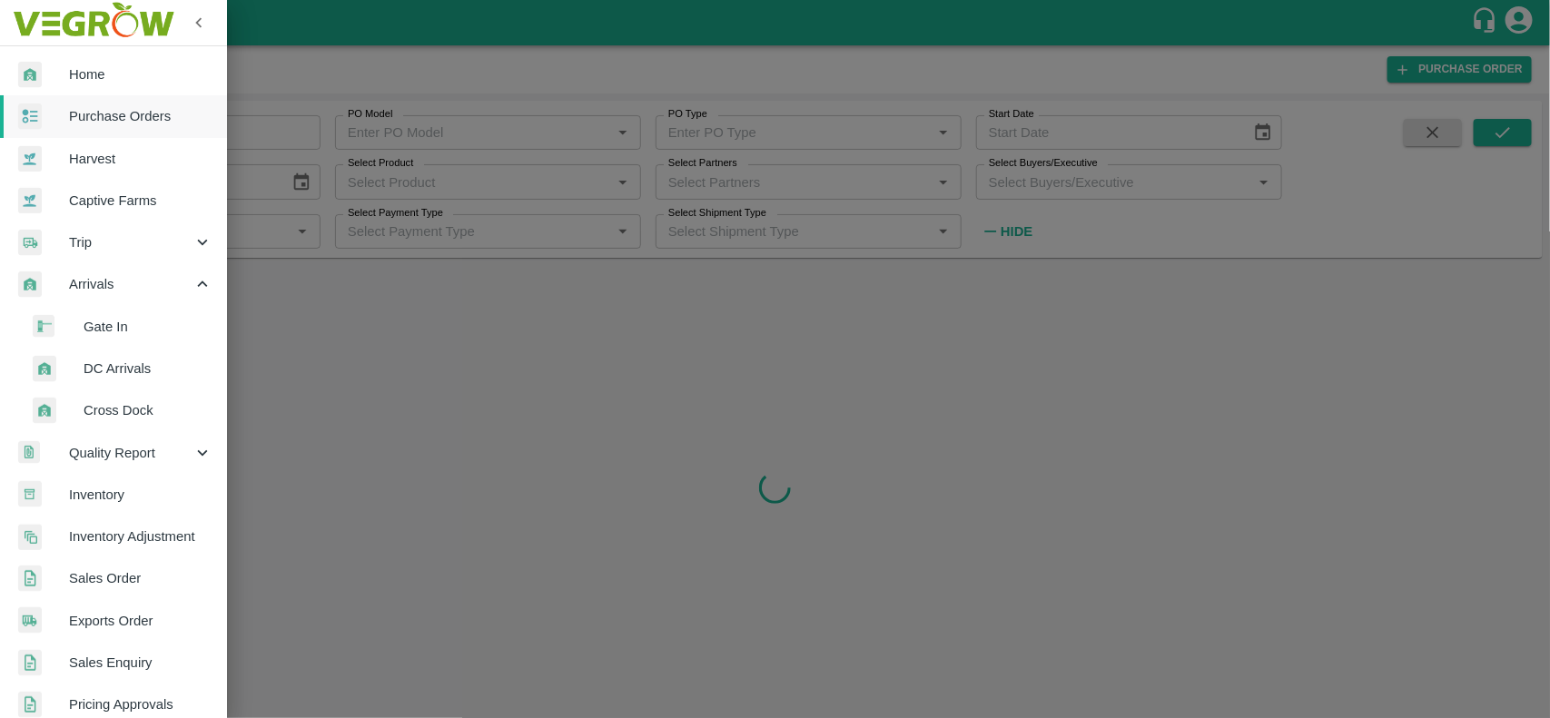
click at [118, 373] on span "DC Arrivals" at bounding box center [148, 369] width 129 height 20
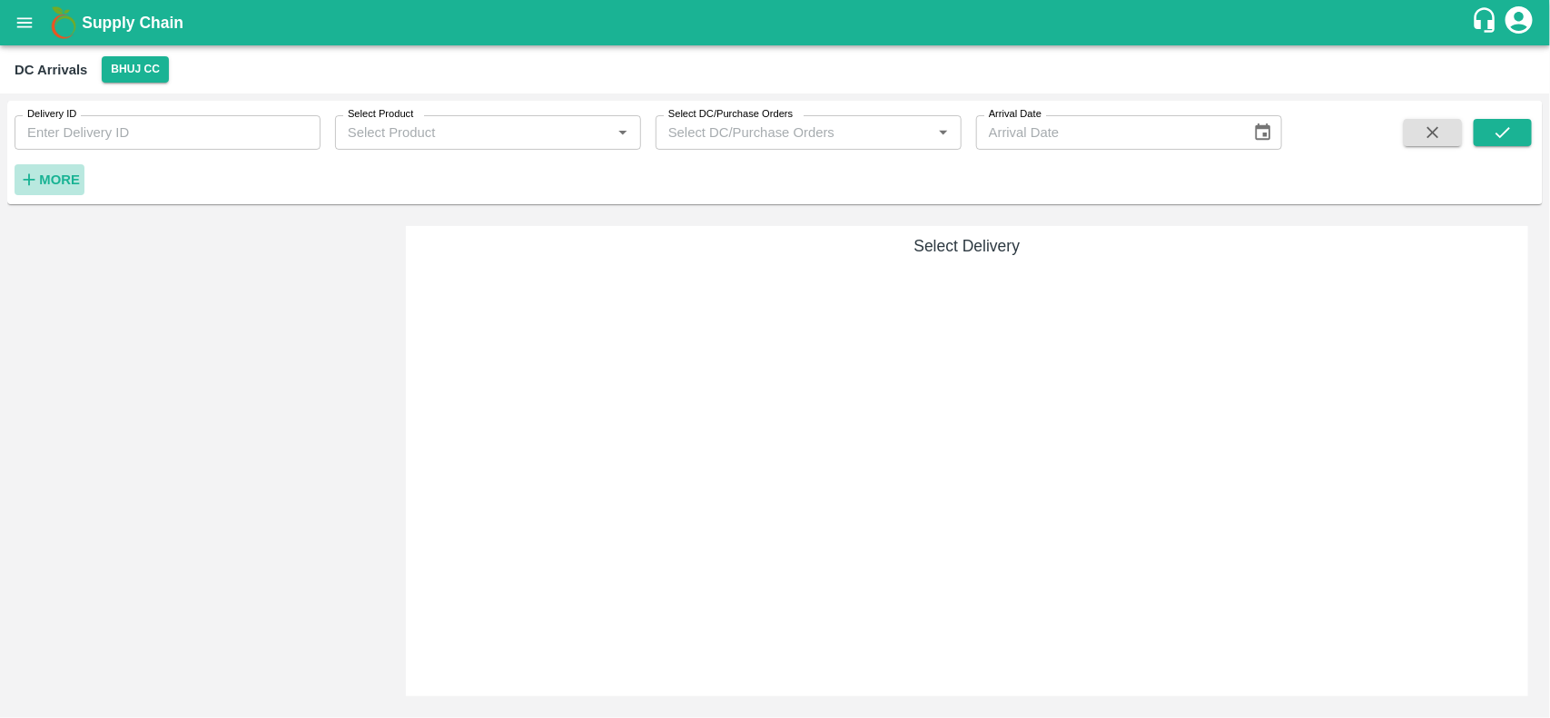
click at [32, 182] on icon "button" at bounding box center [29, 180] width 20 height 20
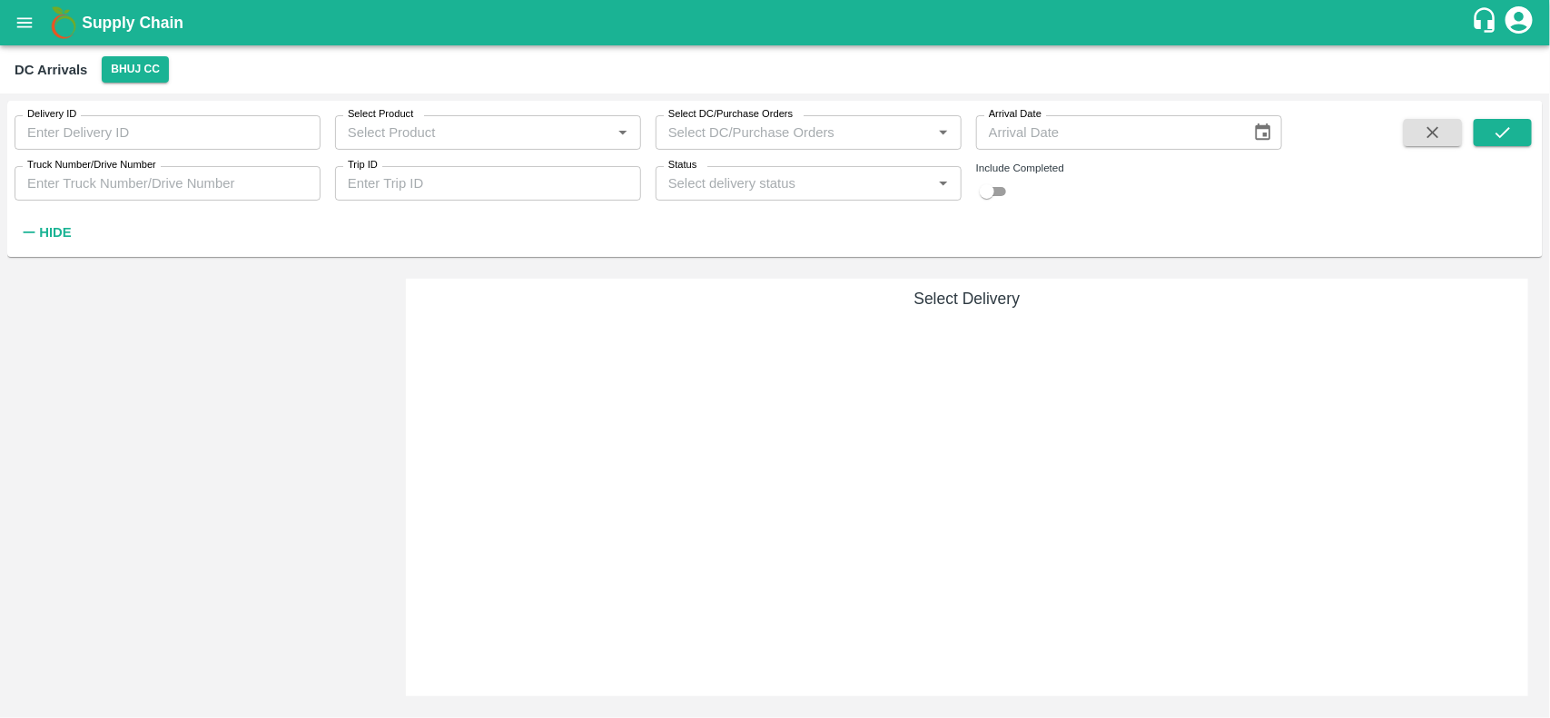
click at [24, 19] on icon "open drawer" at bounding box center [24, 22] width 15 height 10
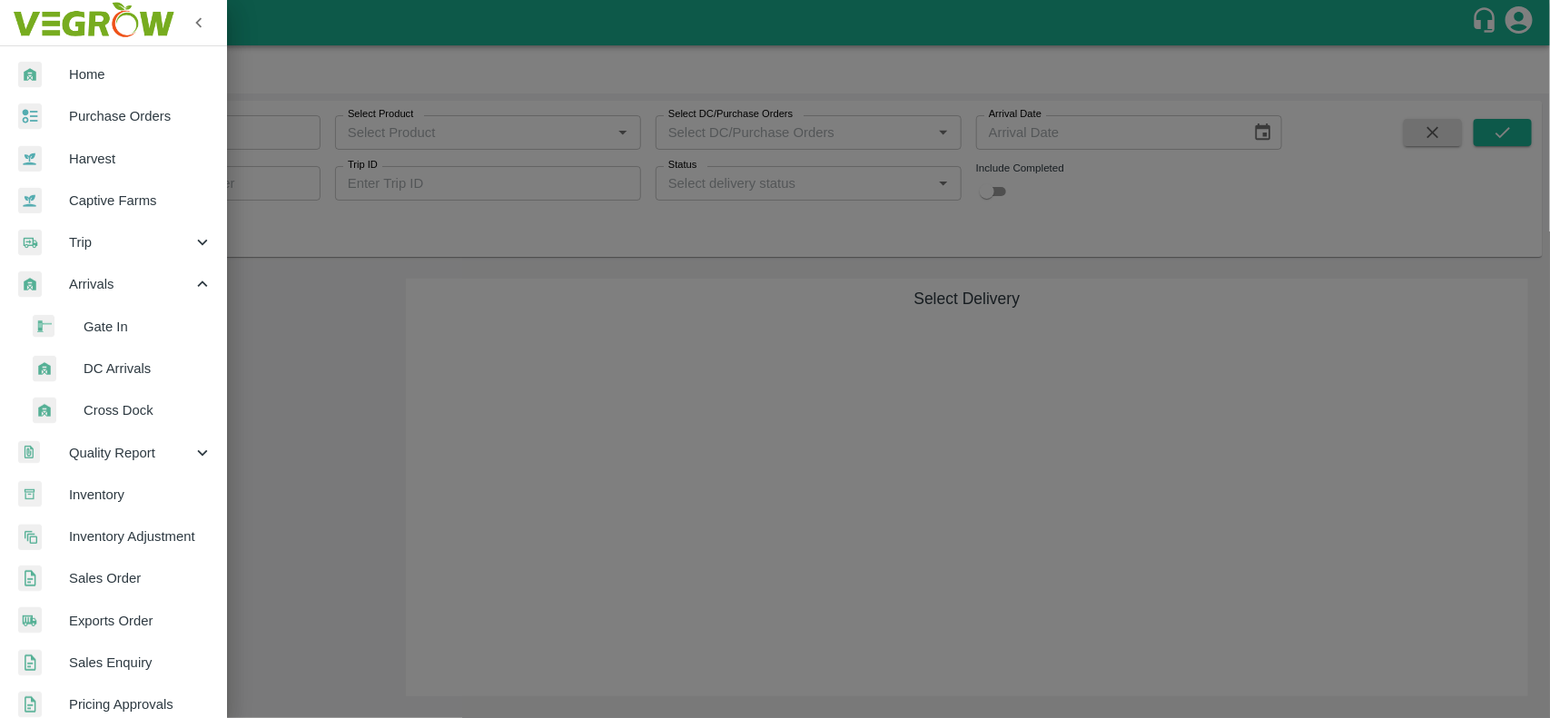
click at [342, 35] on div at bounding box center [775, 359] width 1550 height 718
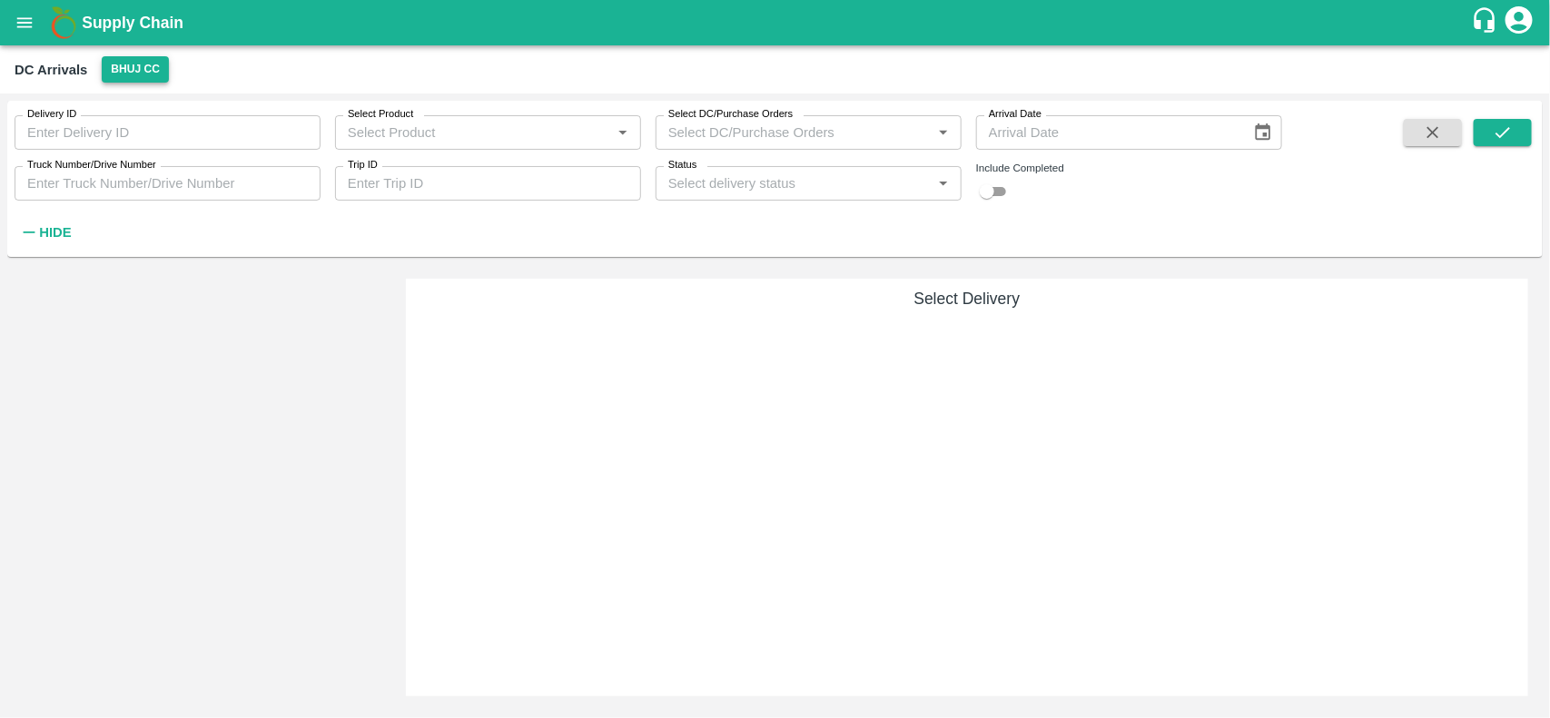
click at [147, 64] on button "Bhuj CC" at bounding box center [135, 69] width 67 height 26
